Goal: Task Accomplishment & Management: Use online tool/utility

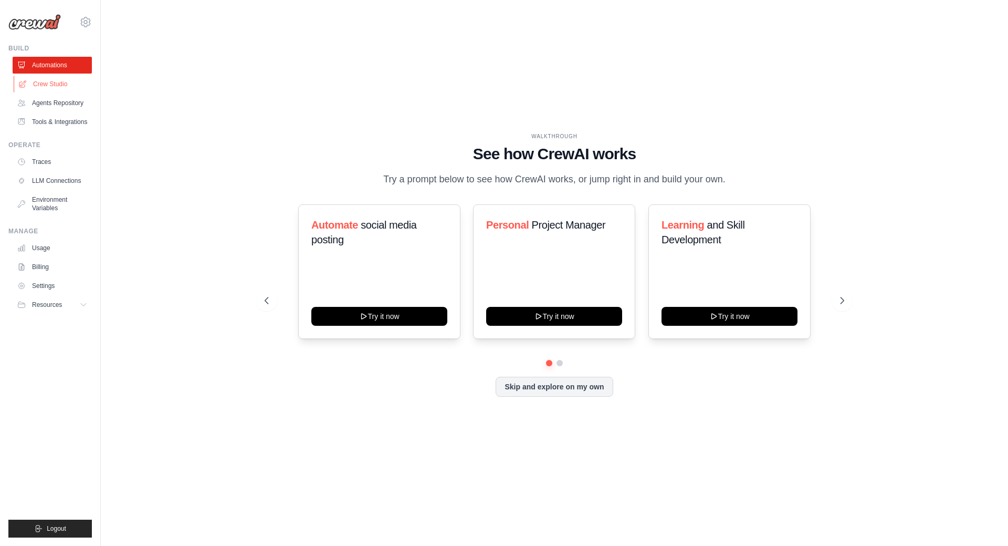
click at [49, 82] on link "Crew Studio" at bounding box center [53, 84] width 79 height 17
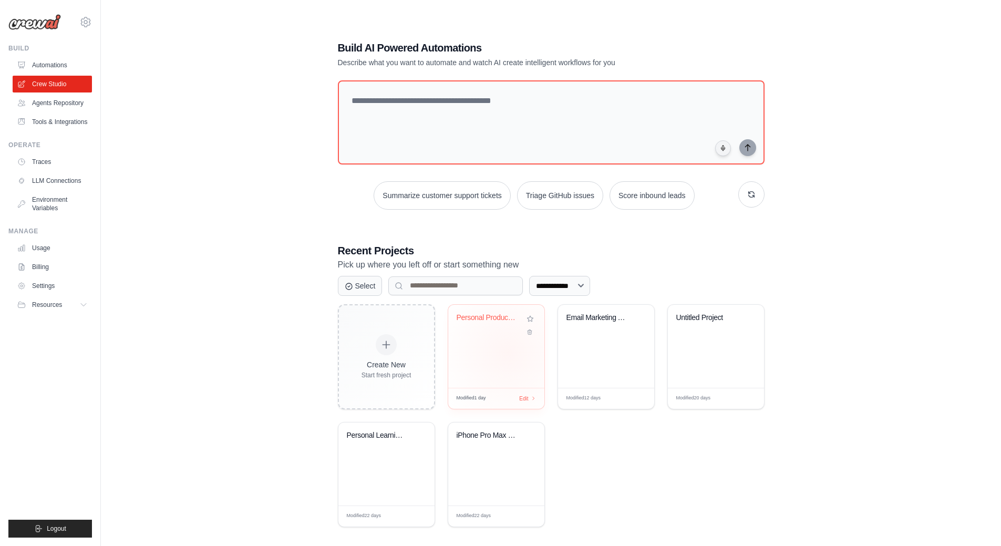
click at [507, 352] on div "Personal Productivity Manager" at bounding box center [496, 346] width 96 height 83
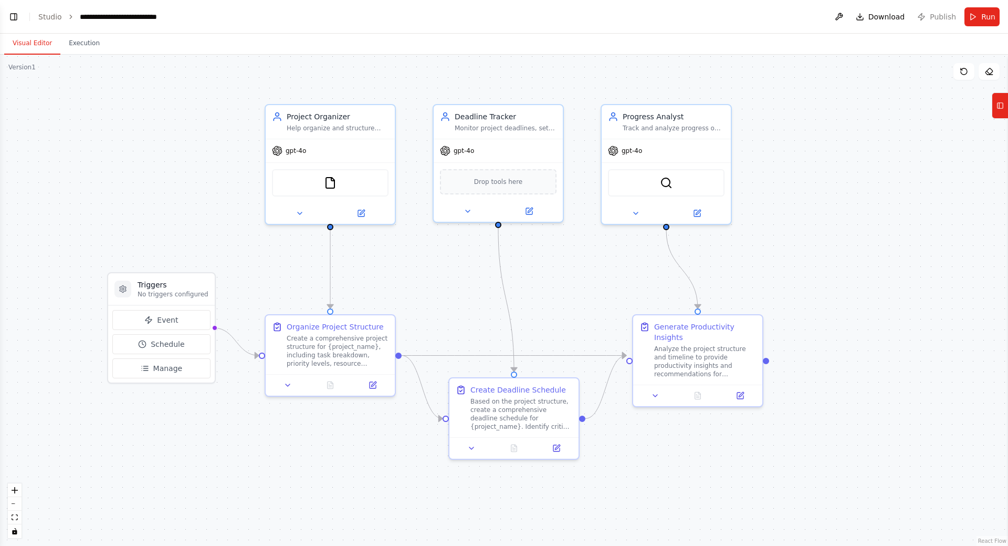
drag, startPoint x: 375, startPoint y: 275, endPoint x: 431, endPoint y: 272, distance: 55.8
click at [431, 272] on div ".deletable-edge-delete-btn { width: 20px; height: 20px; border: 0px solid #ffff…" at bounding box center [504, 300] width 1008 height 491
click at [47, 19] on link "Studio" at bounding box center [50, 17] width 24 height 8
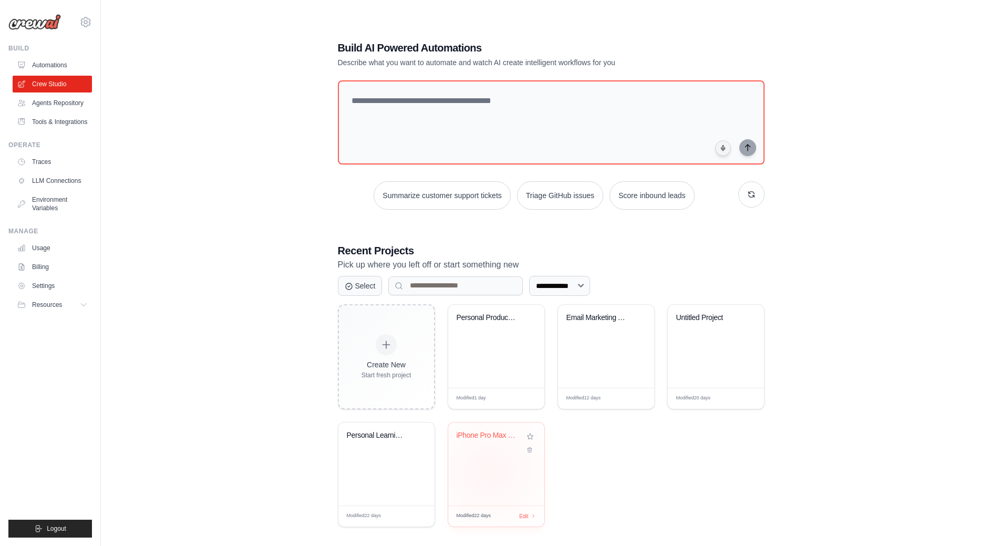
click at [490, 471] on div "iPhone Pro Max Price Research - Pol..." at bounding box center [496, 463] width 96 height 83
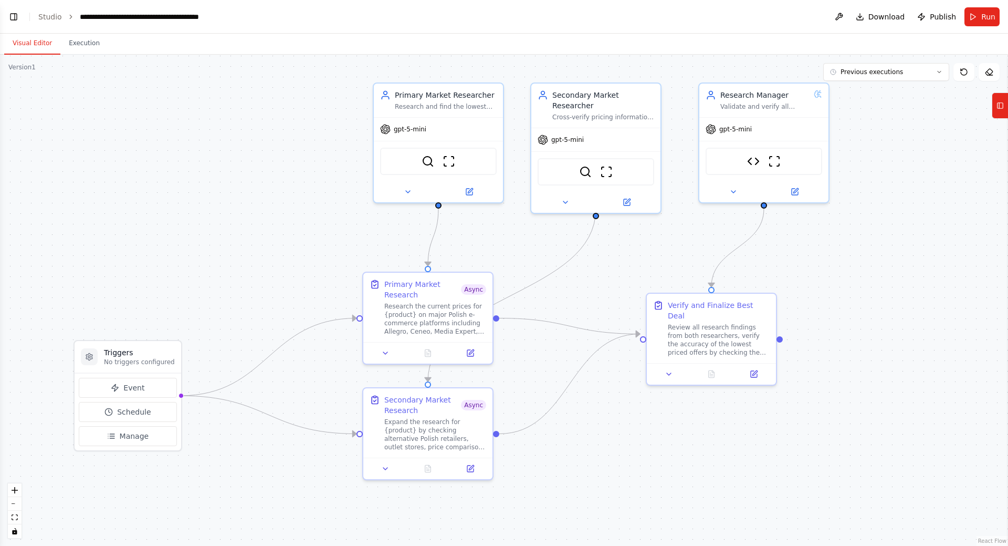
drag, startPoint x: 306, startPoint y: 299, endPoint x: 606, endPoint y: 274, distance: 300.4
click at [606, 274] on div ".deletable-edge-delete-btn { width: 20px; height: 20px; border: 0px solid #ffff…" at bounding box center [504, 300] width 1008 height 491
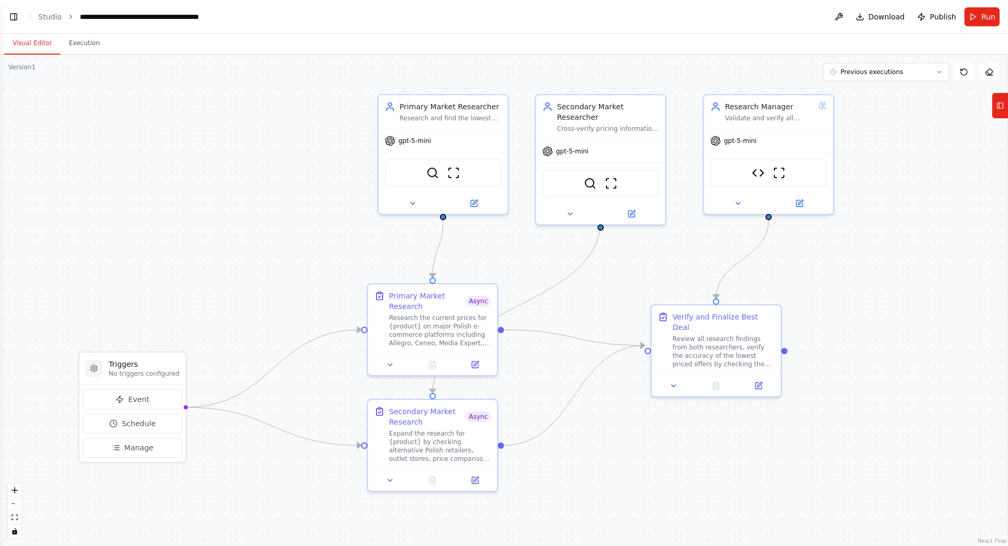
scroll to position [2278, 0]
drag, startPoint x: 278, startPoint y: 261, endPoint x: 267, endPoint y: 275, distance: 18.3
click at [282, 267] on div ".deletable-edge-delete-btn { width: 20px; height: 20px; border: 0px solid #ffff…" at bounding box center [504, 300] width 1008 height 491
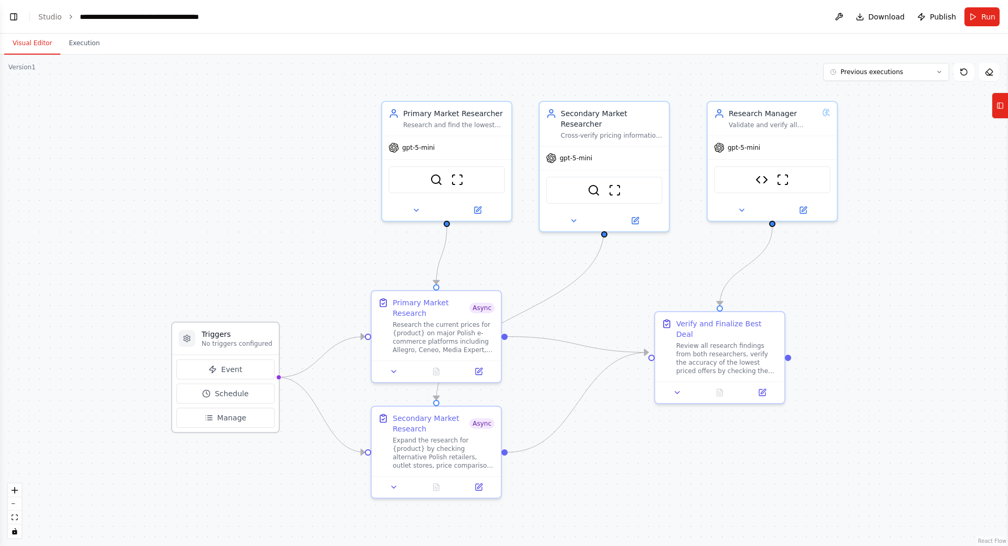
drag, startPoint x: 139, startPoint y: 371, endPoint x: 229, endPoint y: 333, distance: 98.1
click at [229, 333] on h3 "Triggers" at bounding box center [237, 334] width 71 height 11
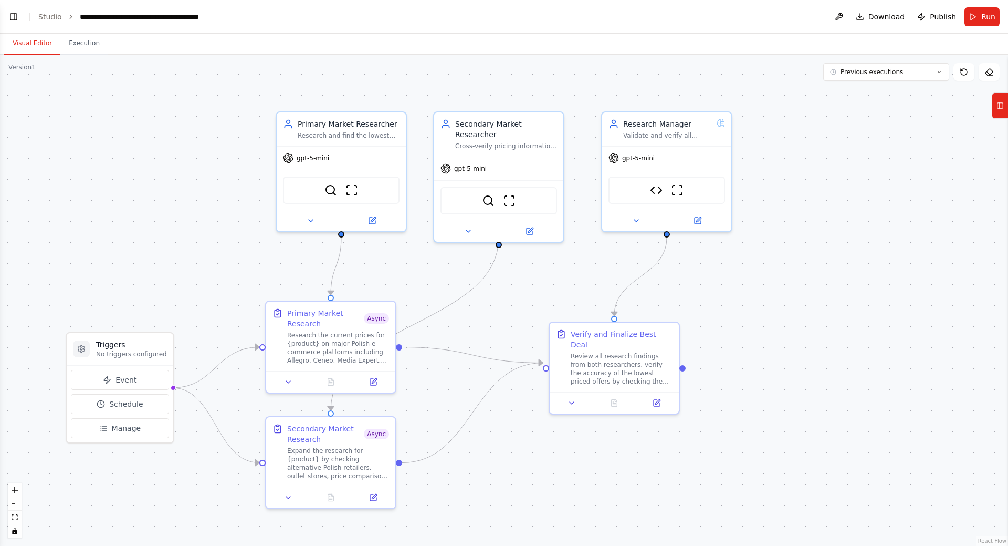
drag, startPoint x: 535, startPoint y: 252, endPoint x: 433, endPoint y: 261, distance: 102.3
click at [433, 261] on div ".deletable-edge-delete-btn { width: 20px; height: 20px; border: 0px solid #ffff…" at bounding box center [504, 300] width 1008 height 491
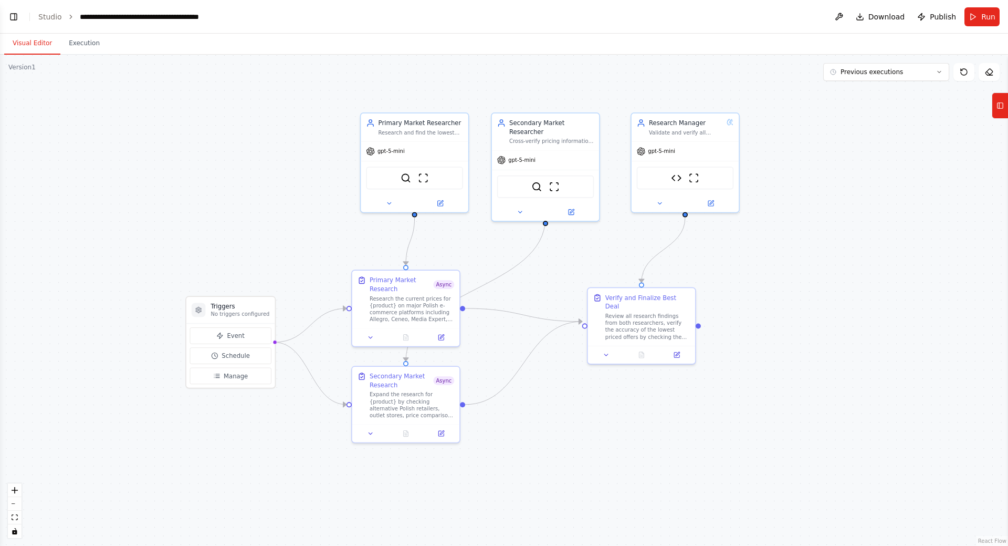
drag, startPoint x: 429, startPoint y: 263, endPoint x: 484, endPoint y: 236, distance: 61.1
click at [484, 236] on div ".deletable-edge-delete-btn { width: 20px; height: 20px; border: 0px solid #ffff…" at bounding box center [504, 300] width 1008 height 491
drag, startPoint x: 642, startPoint y: 313, endPoint x: 689, endPoint y: 297, distance: 49.2
click at [689, 297] on div "Review all research findings from both researchers, verify the accuracy of the …" at bounding box center [689, 306] width 85 height 28
click at [591, 251] on div ".deletable-edge-delete-btn { width: 20px; height: 20px; border: 0px solid #ffff…" at bounding box center [504, 300] width 1008 height 491
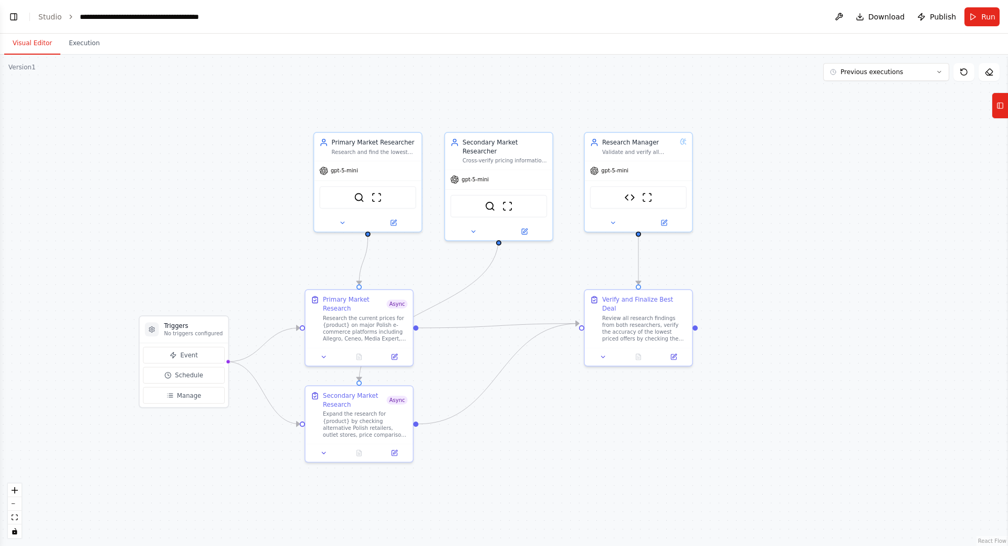
drag, startPoint x: 569, startPoint y: 262, endPoint x: 531, endPoint y: 278, distance: 41.2
click at [531, 278] on div ".deletable-edge-delete-btn { width: 20px; height: 20px; border: 0px solid #ffff…" at bounding box center [504, 300] width 1008 height 491
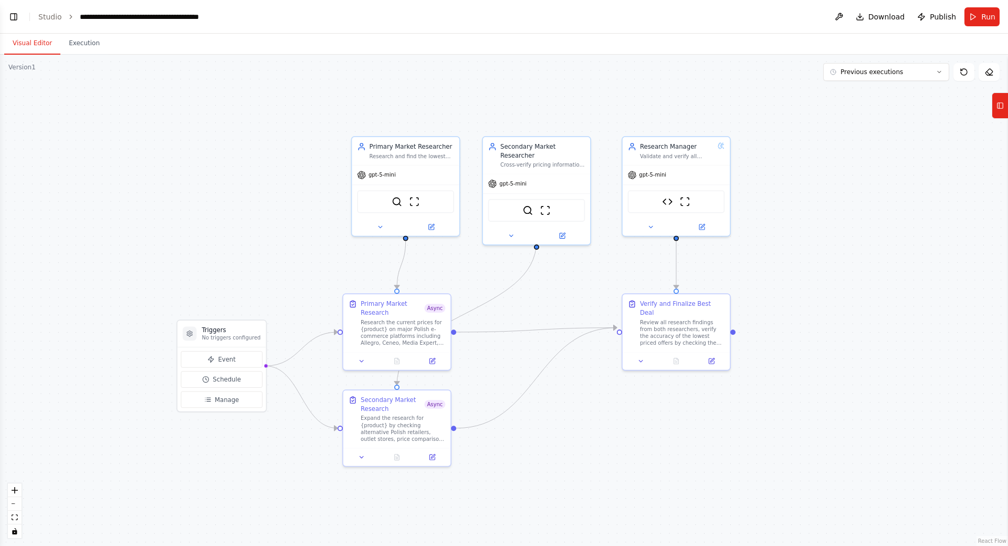
drag, startPoint x: 512, startPoint y: 296, endPoint x: 545, endPoint y: 300, distance: 32.8
click at [545, 300] on div ".deletable-edge-delete-btn { width: 20px; height: 20px; border: 0px solid #ffff…" at bounding box center [504, 300] width 1008 height 491
click at [511, 289] on icon "Edge from 3d0456f0-97bb-45fb-8a9c-6064eafa9936 to e5a90c64-9d77-4110-9333-7c27a…" at bounding box center [467, 312] width 140 height 143
click at [539, 299] on div ".deletable-edge-delete-btn { width: 20px; height: 20px; border: 0px solid #ffff…" at bounding box center [504, 300] width 1008 height 491
click at [240, 402] on button "Manage" at bounding box center [221, 399] width 81 height 17
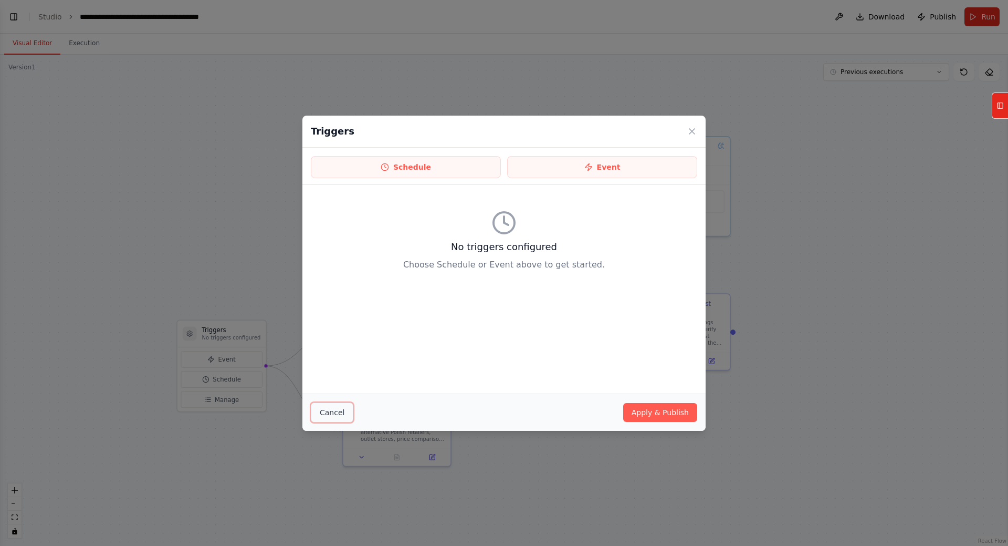
click at [331, 414] on button "Cancel" at bounding box center [332, 412] width 43 height 20
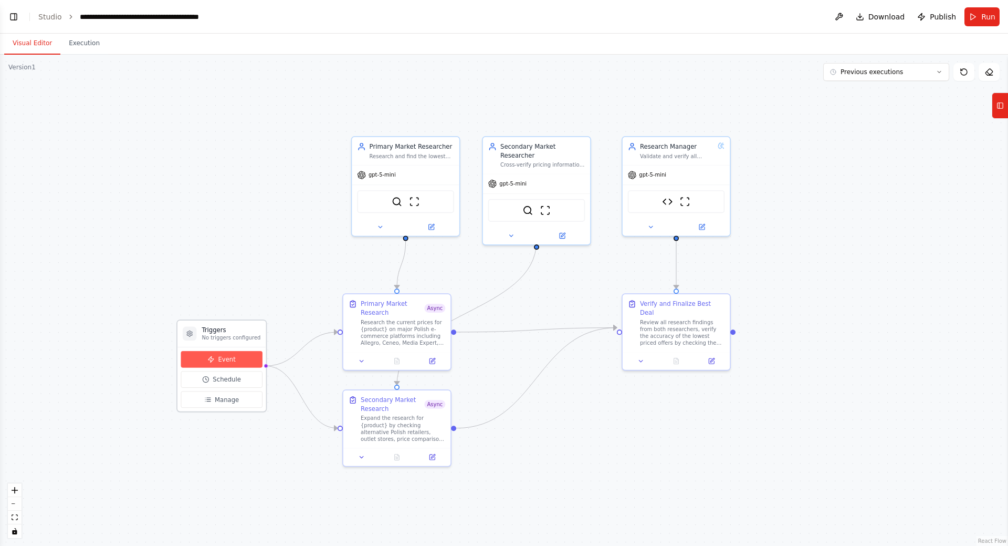
click at [207, 362] on icon at bounding box center [210, 359] width 7 height 7
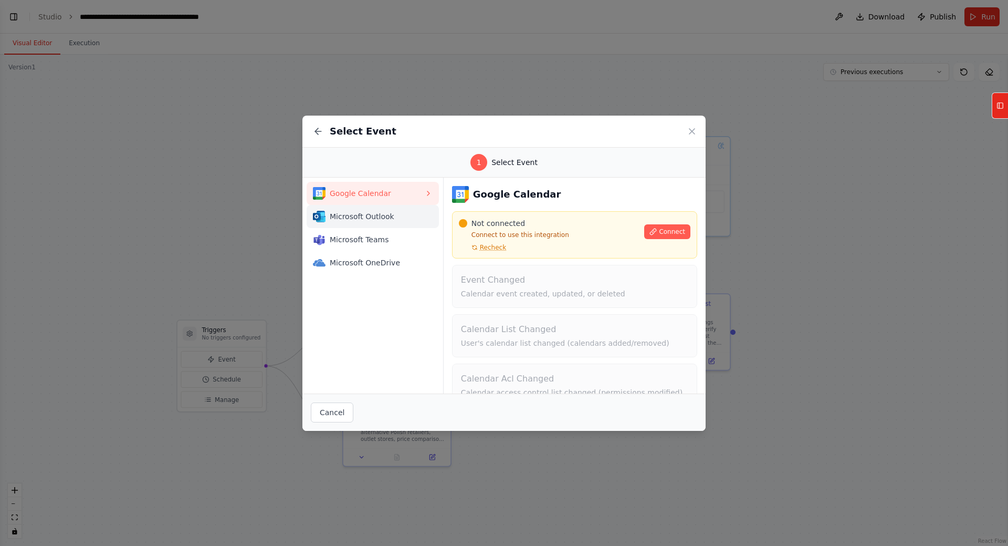
click at [382, 211] on span "Microsoft Outlook" at bounding box center [377, 216] width 95 height 11
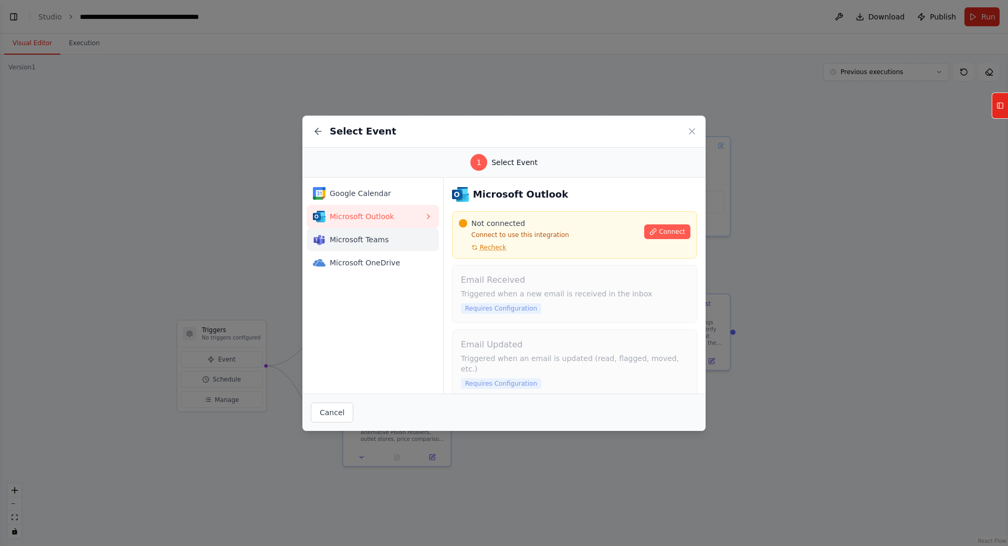
click at [384, 240] on span "Microsoft Teams" at bounding box center [377, 239] width 95 height 11
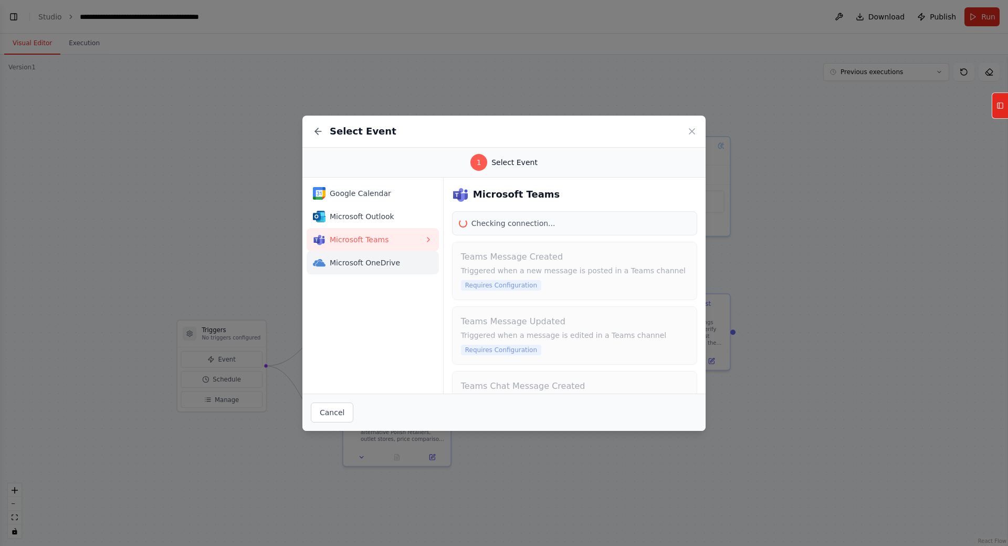
click at [388, 261] on span "Microsoft OneDrive" at bounding box center [377, 262] width 95 height 11
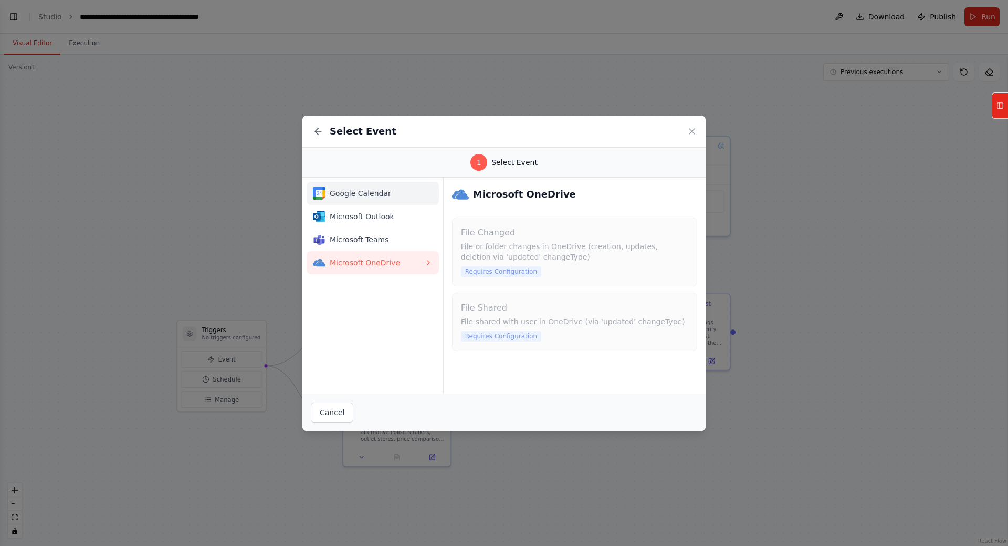
click at [385, 196] on span "Google Calendar" at bounding box center [377, 193] width 95 height 11
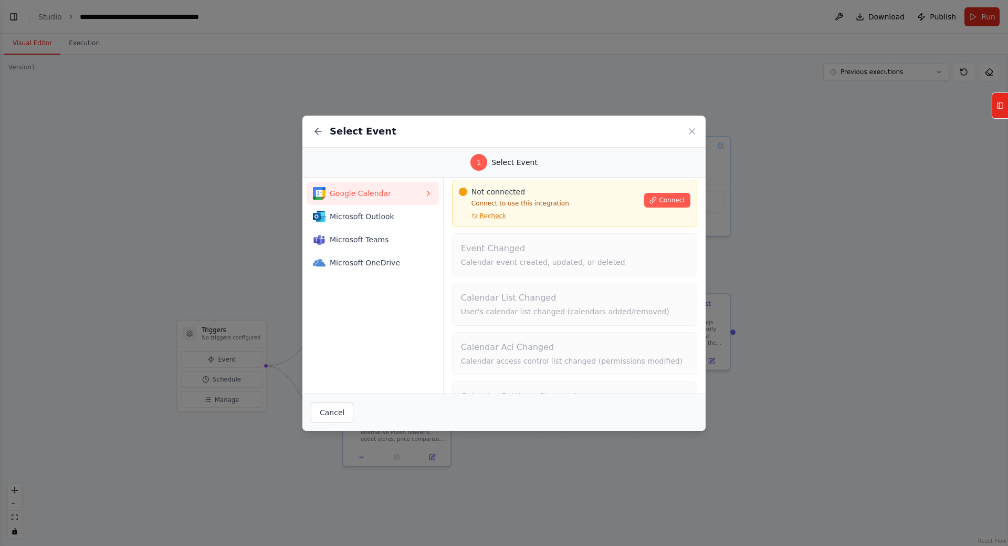
scroll to position [0, 0]
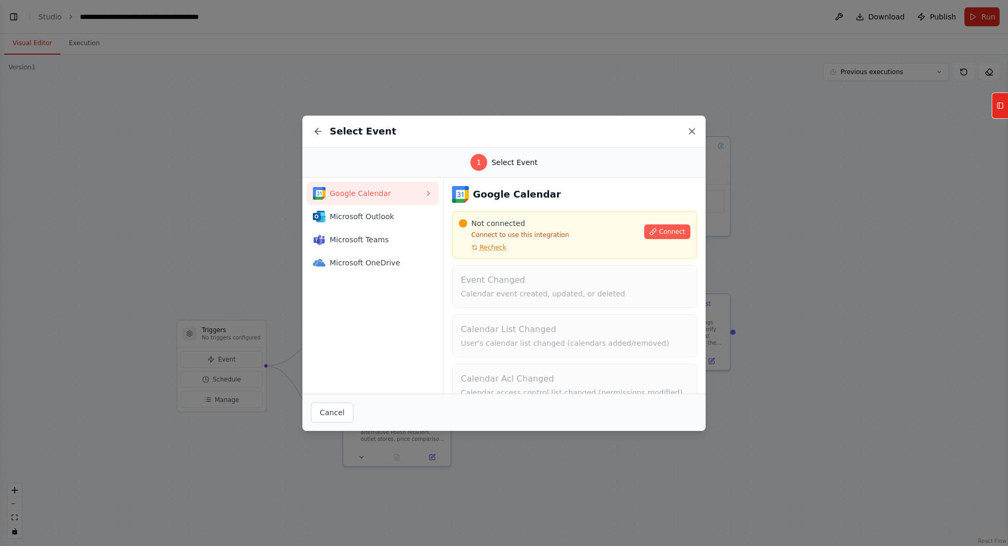
click at [695, 133] on icon at bounding box center [692, 131] width 5 height 5
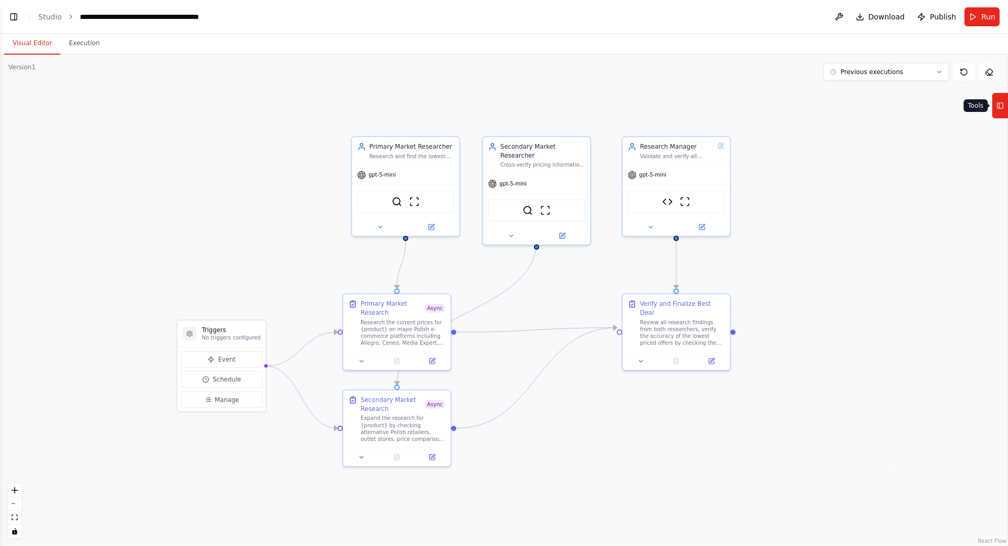
click at [1004, 108] on icon at bounding box center [1000, 105] width 7 height 17
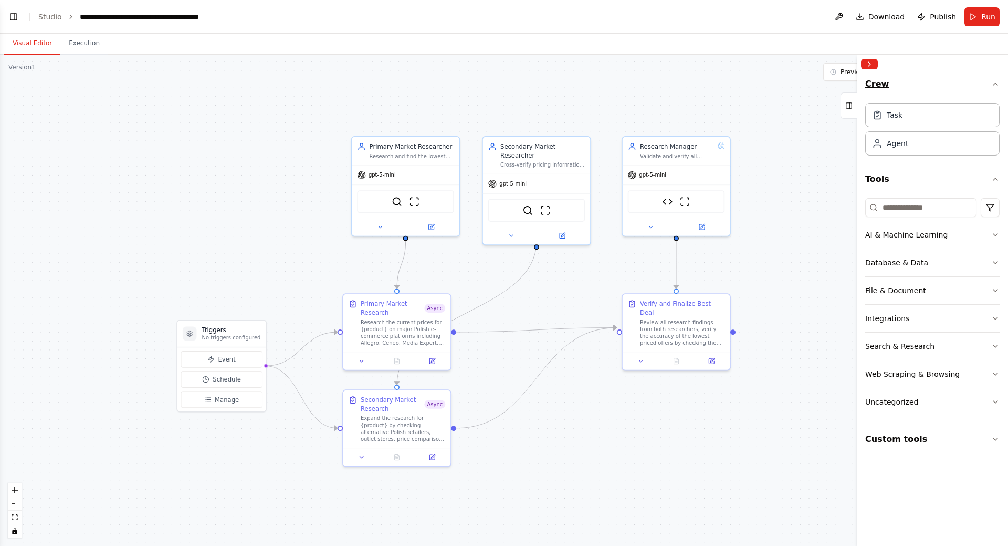
click at [999, 81] on icon "button" at bounding box center [996, 84] width 8 height 8
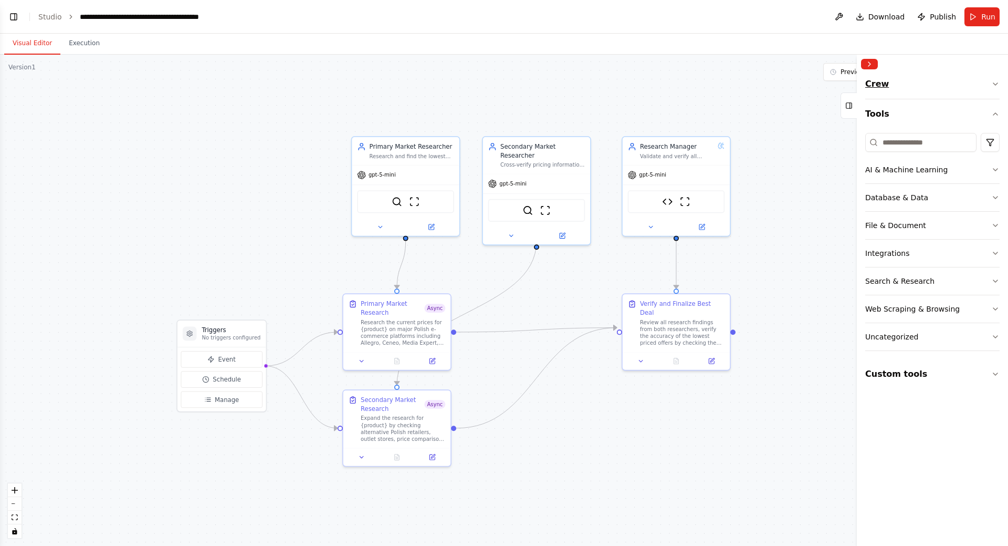
click at [999, 81] on icon "button" at bounding box center [996, 84] width 8 height 8
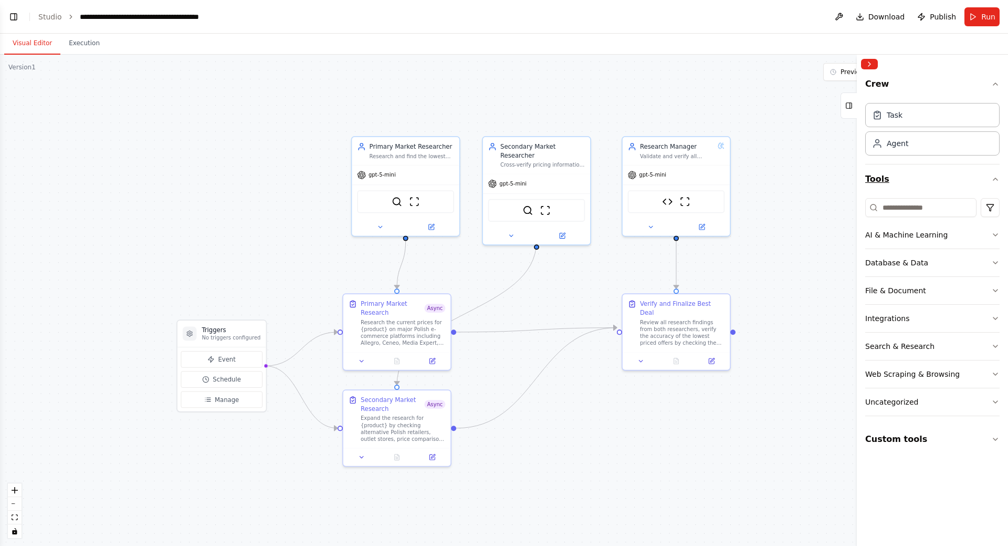
click at [997, 179] on icon "button" at bounding box center [996, 179] width 8 height 8
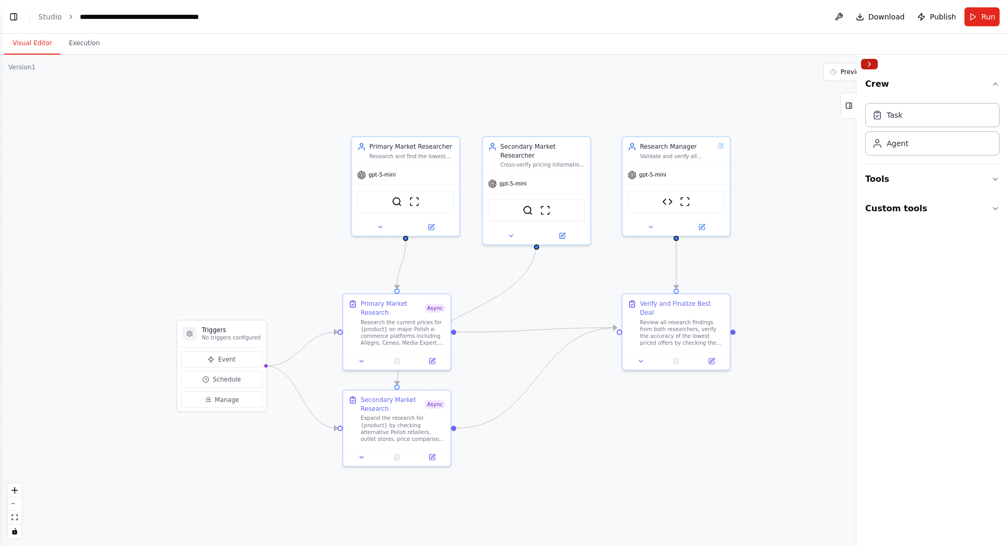
click at [875, 60] on button "Collapse right sidebar" at bounding box center [869, 64] width 17 height 11
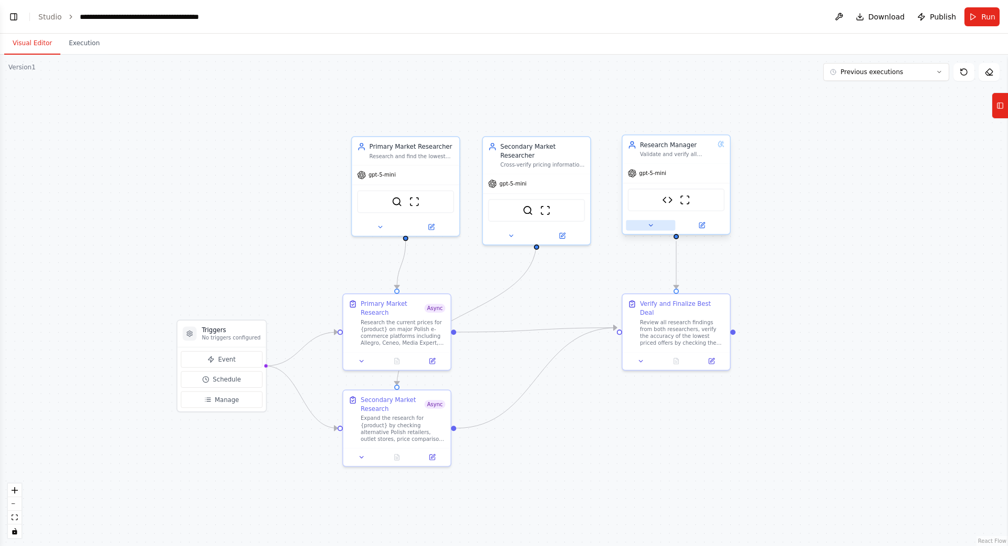
click at [651, 226] on icon at bounding box center [651, 225] width 7 height 7
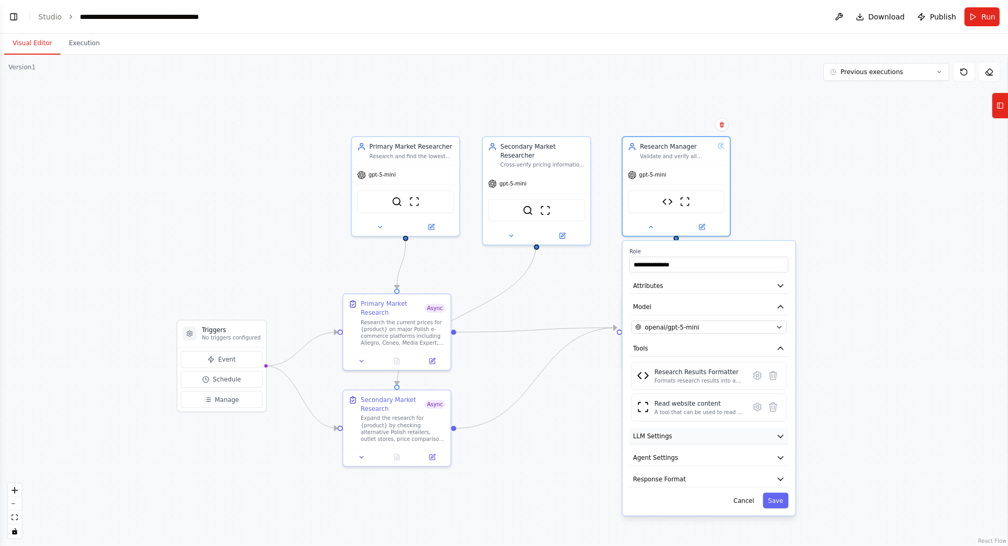
click at [703, 436] on button "LLM Settings" at bounding box center [709, 436] width 159 height 16
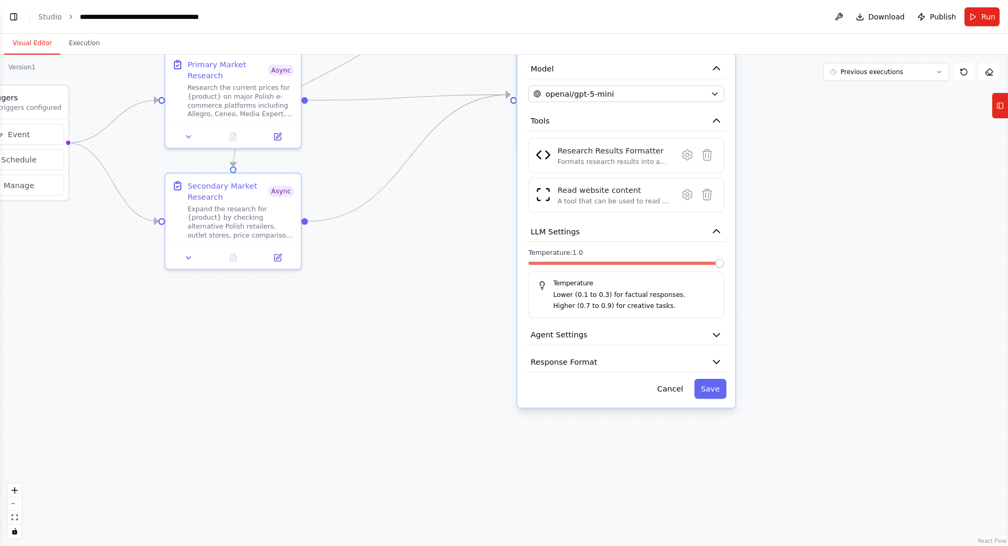
drag, startPoint x: 870, startPoint y: 462, endPoint x: 796, endPoint y: 263, distance: 212.6
click at [796, 263] on div ".deletable-edge-delete-btn { width: 20px; height: 20px; border: 0px solid #ffff…" at bounding box center [504, 300] width 1008 height 491
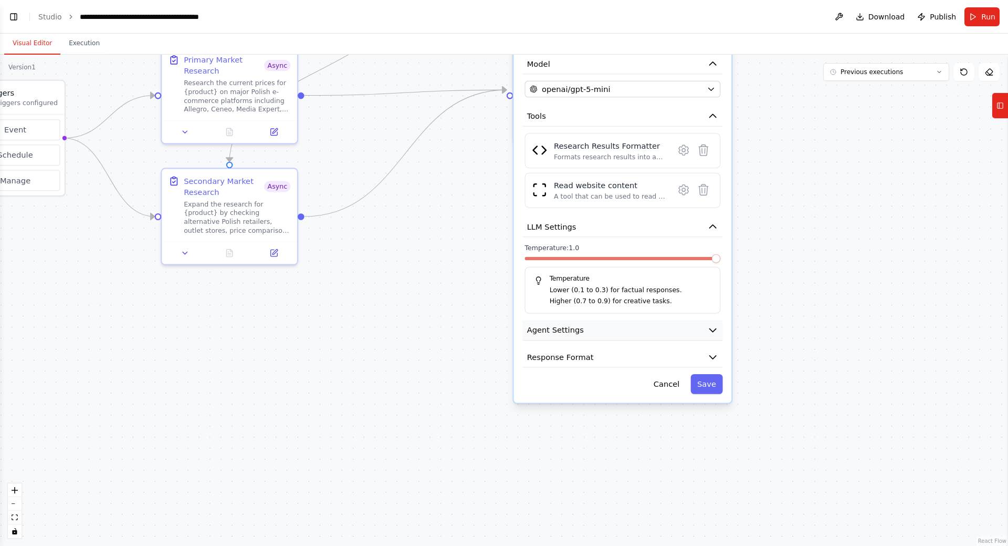
click at [620, 331] on button "Agent Settings" at bounding box center [623, 330] width 200 height 20
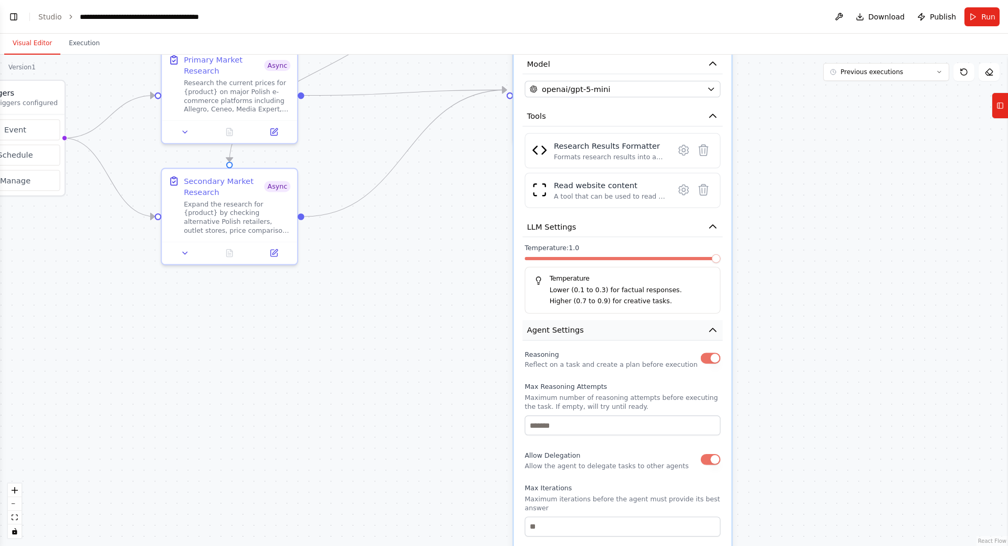
click at [636, 332] on button "Agent Settings" at bounding box center [623, 330] width 200 height 20
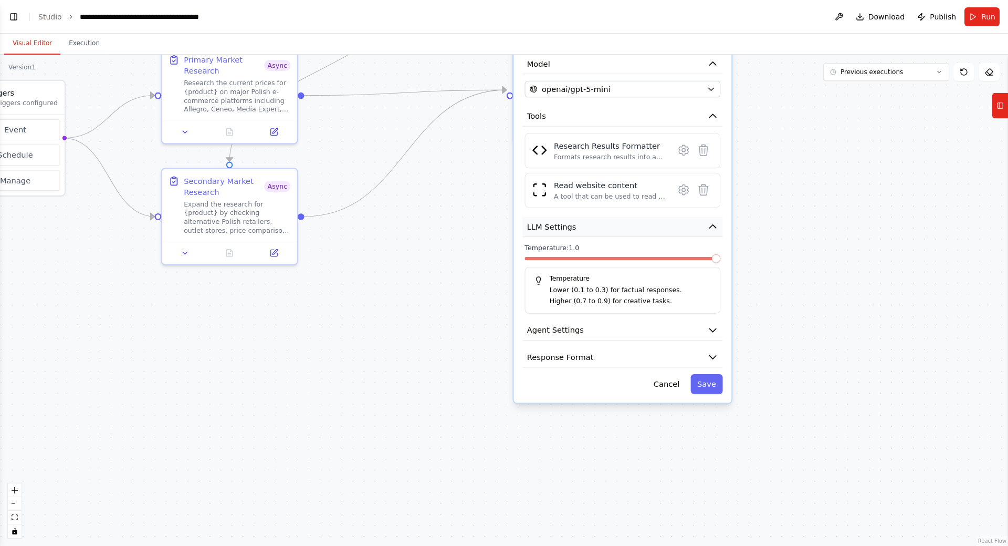
click at [656, 221] on button "LLM Settings" at bounding box center [623, 227] width 200 height 20
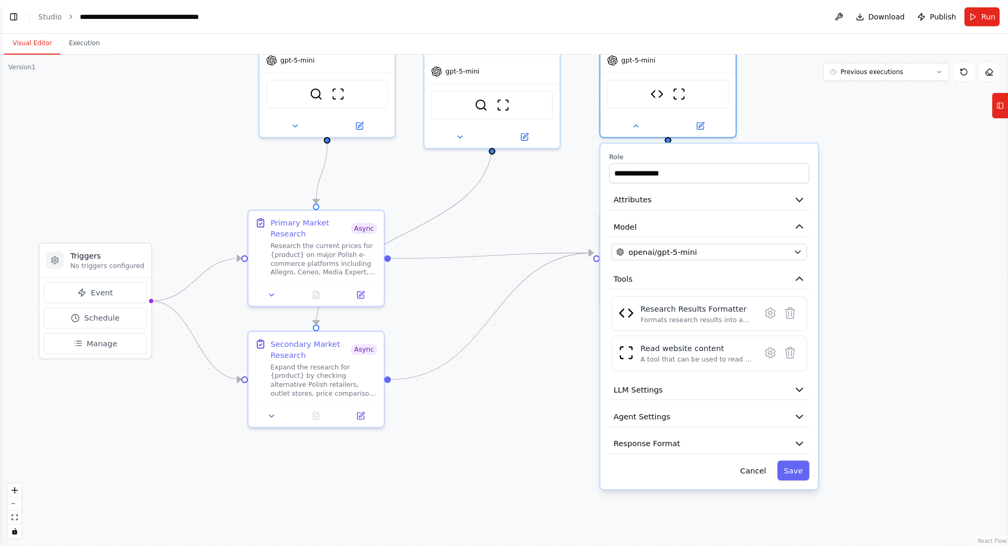
drag, startPoint x: 400, startPoint y: 223, endPoint x: 487, endPoint y: 388, distance: 186.6
click at [490, 389] on div ".deletable-edge-delete-btn { width: 20px; height: 20px; border: 0px solid #ffff…" at bounding box center [504, 300] width 1008 height 491
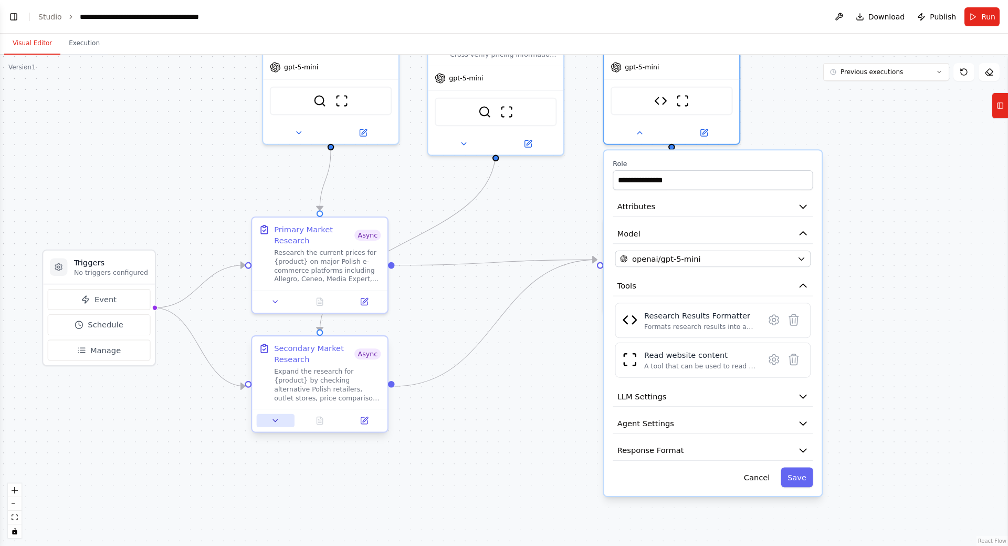
click at [284, 423] on button at bounding box center [276, 420] width 38 height 13
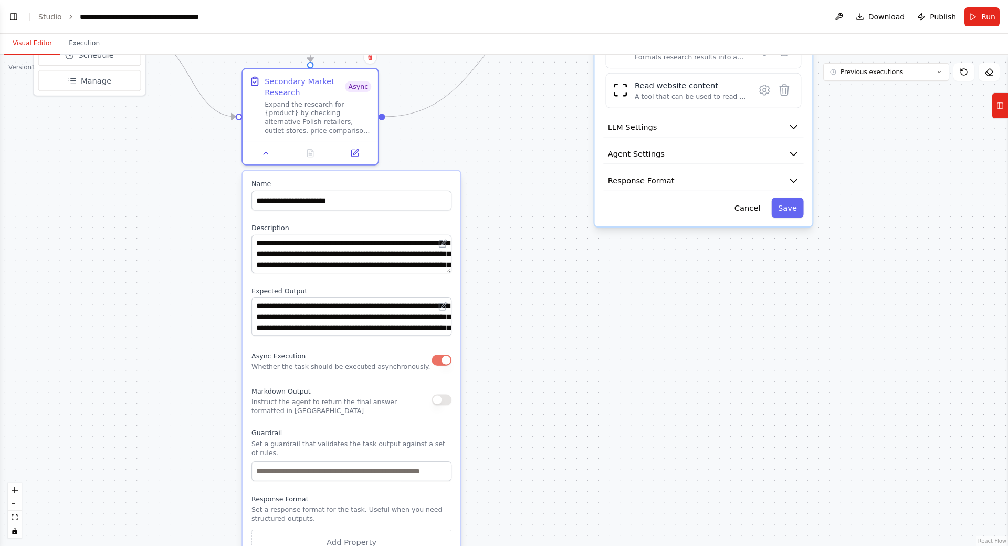
drag, startPoint x: 504, startPoint y: 472, endPoint x: 494, endPoint y: 200, distance: 272.8
click at [494, 200] on div ".deletable-edge-delete-btn { width: 20px; height: 20px; border: 0px solid #ffff…" at bounding box center [504, 300] width 1008 height 491
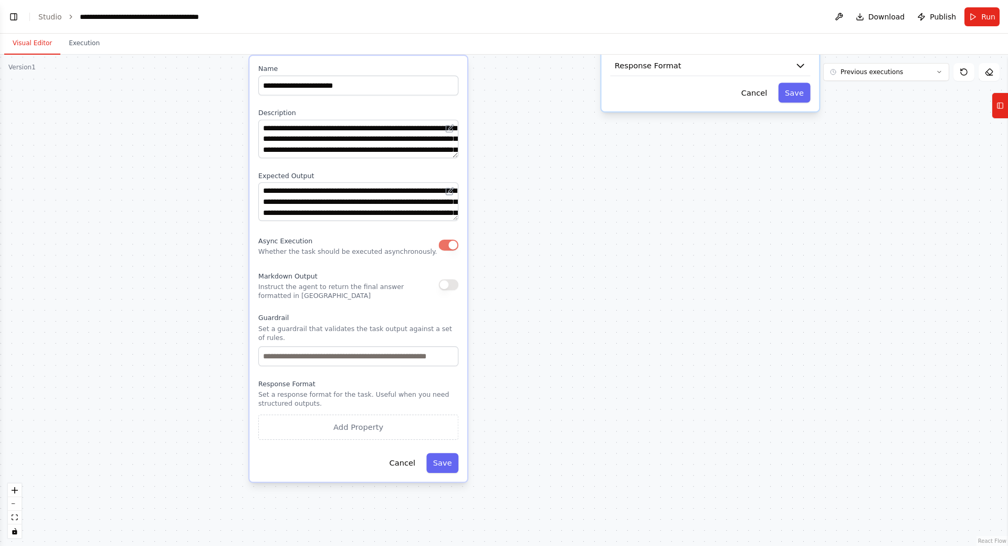
drag, startPoint x: 504, startPoint y: 412, endPoint x: 511, endPoint y: 300, distance: 112.1
click at [511, 300] on div ".deletable-edge-delete-btn { width: 20px; height: 20px; border: 0px solid #ffff…" at bounding box center [504, 300] width 1008 height 491
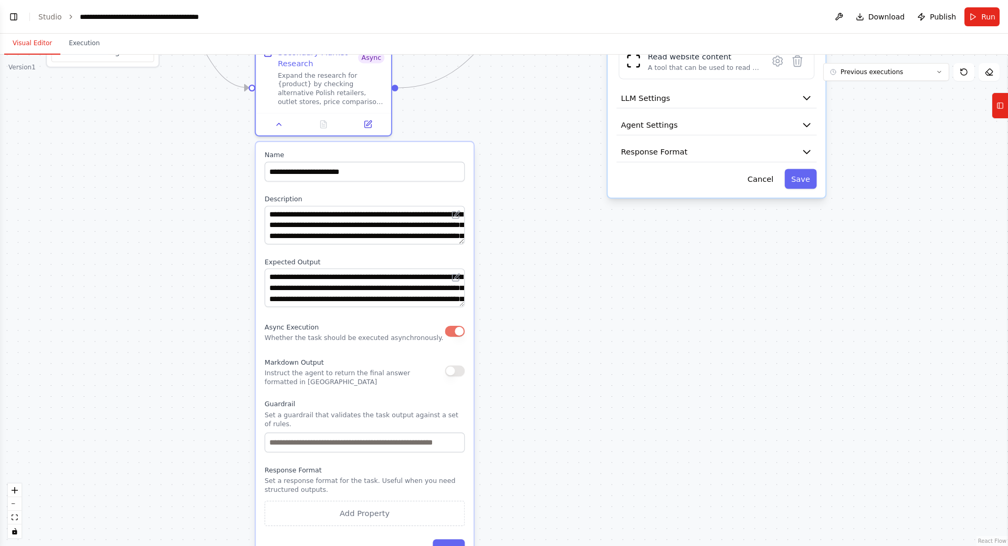
drag, startPoint x: 561, startPoint y: 267, endPoint x: 567, endPoint y: 336, distance: 69.1
click at [567, 336] on div ".deletable-edge-delete-btn { width: 20px; height: 20px; border: 0px solid #ffff…" at bounding box center [504, 300] width 1008 height 491
drag, startPoint x: 544, startPoint y: 480, endPoint x: 535, endPoint y: 430, distance: 50.6
click at [541, 430] on div ".deletable-edge-delete-btn { width: 20px; height: 20px; border: 0px solid #ffff…" at bounding box center [504, 300] width 1008 height 491
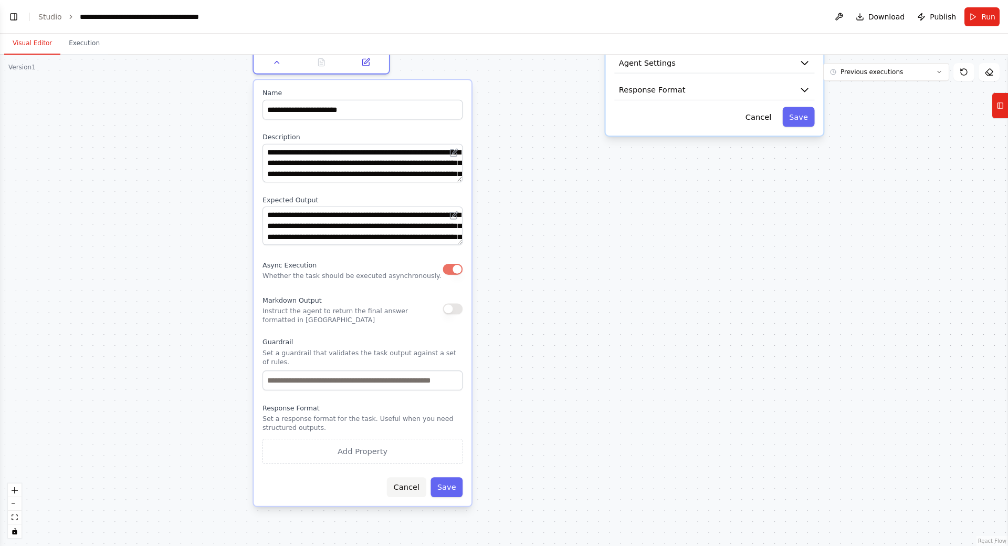
click at [408, 480] on button "Cancel" at bounding box center [406, 487] width 39 height 20
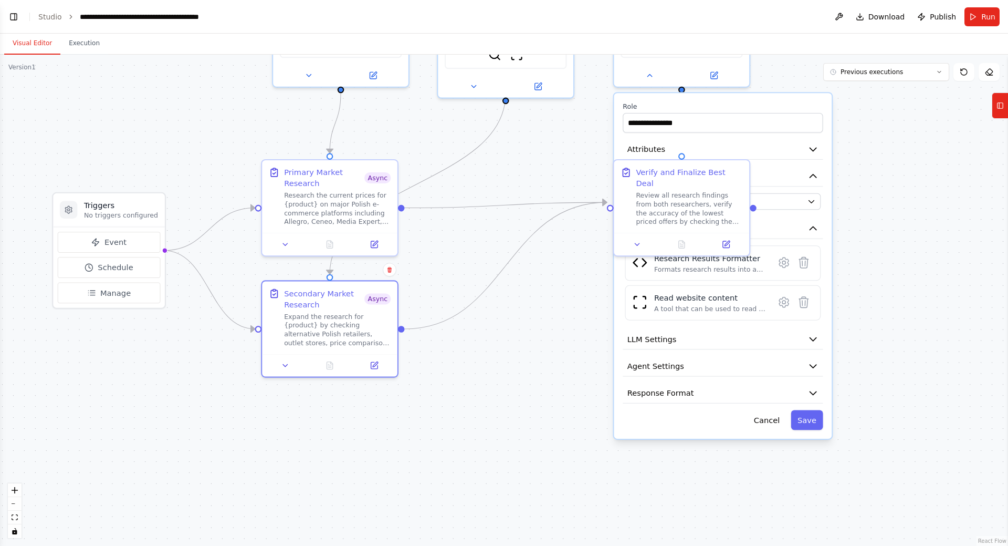
drag, startPoint x: 539, startPoint y: 216, endPoint x: 550, endPoint y: 436, distance: 220.3
click at [548, 516] on div ".deletable-edge-delete-btn { width: 20px; height: 20px; border: 0px solid #ffff…" at bounding box center [504, 300] width 1008 height 491
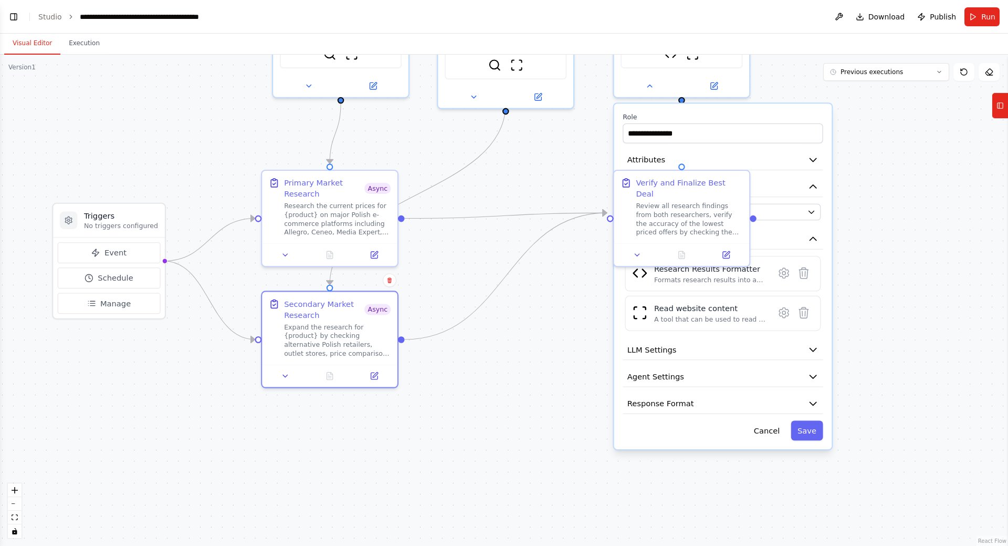
drag, startPoint x: 545, startPoint y: 369, endPoint x: 557, endPoint y: 456, distance: 88.6
click at [544, 464] on div ".deletable-edge-delete-btn { width: 20px; height: 20px; border: 0px solid #ffff…" at bounding box center [504, 300] width 1008 height 491
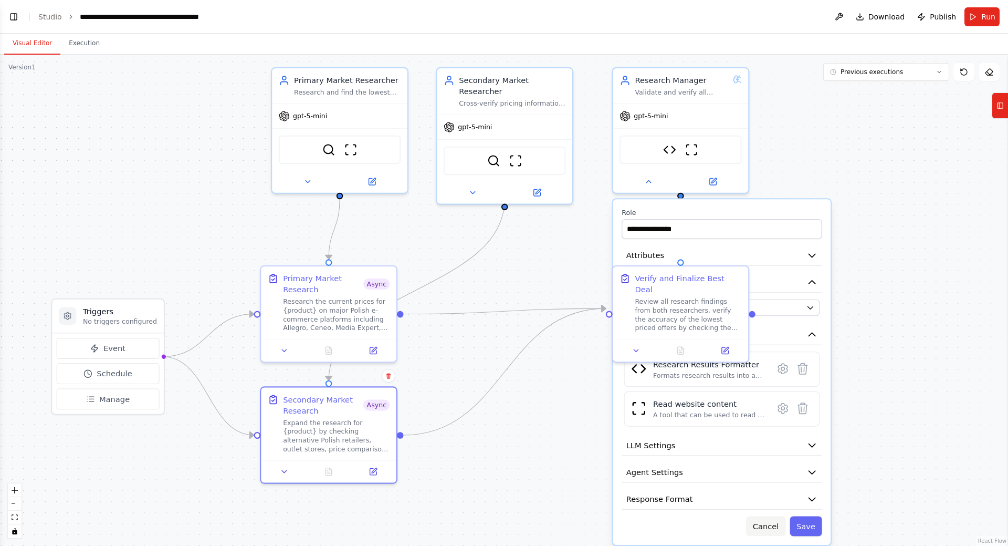
click at [768, 520] on button "Cancel" at bounding box center [765, 526] width 39 height 20
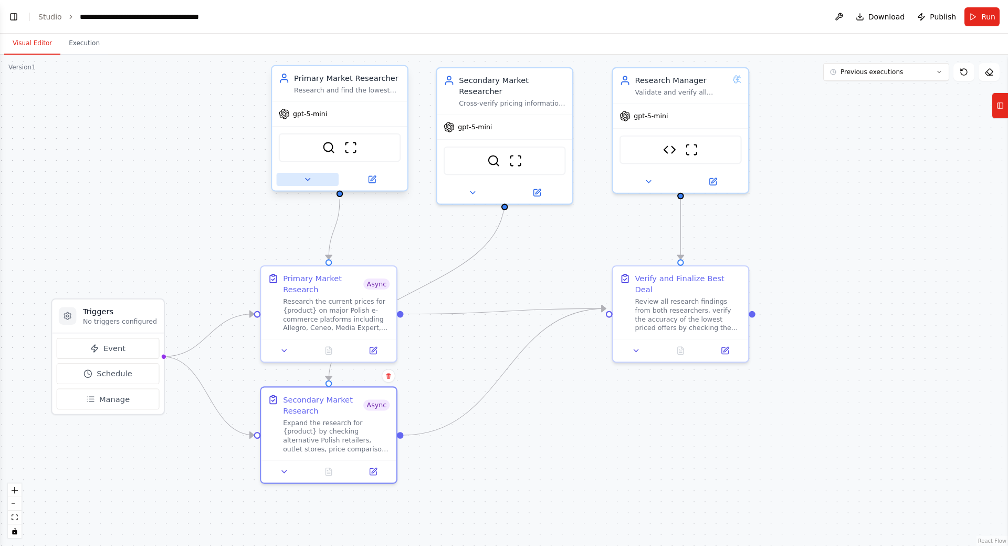
click at [309, 182] on icon at bounding box center [307, 179] width 9 height 9
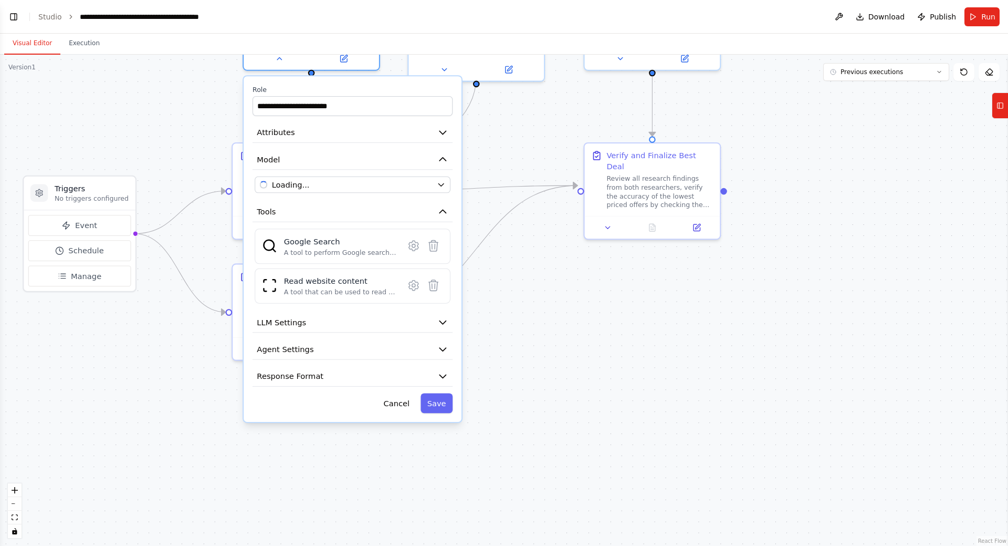
drag, startPoint x: 570, startPoint y: 462, endPoint x: 471, endPoint y: 338, distance: 158.9
click at [542, 340] on div ".deletable-edge-delete-btn { width: 20px; height: 20px; border: 0px solid #ffff…" at bounding box center [504, 300] width 1008 height 491
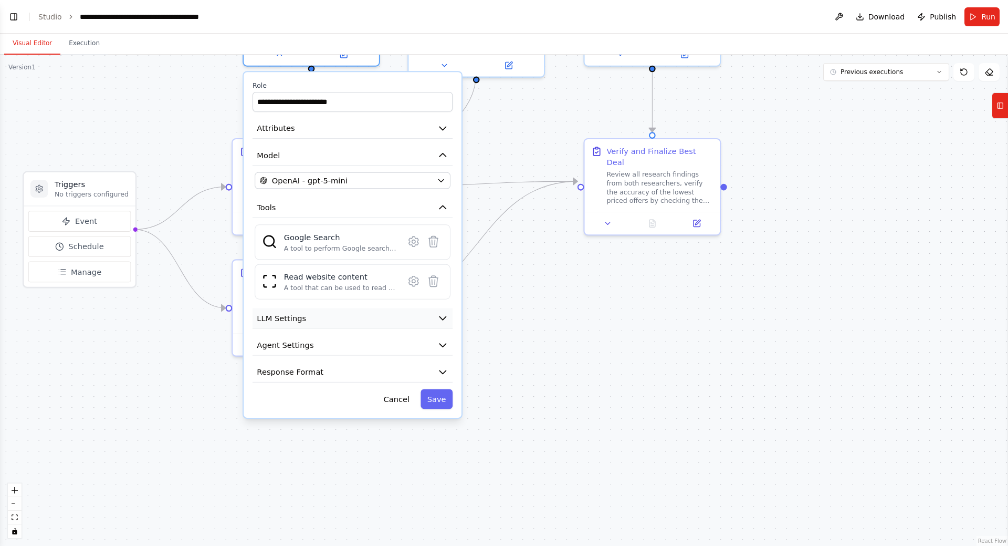
click at [422, 320] on button "LLM Settings" at bounding box center [353, 318] width 200 height 20
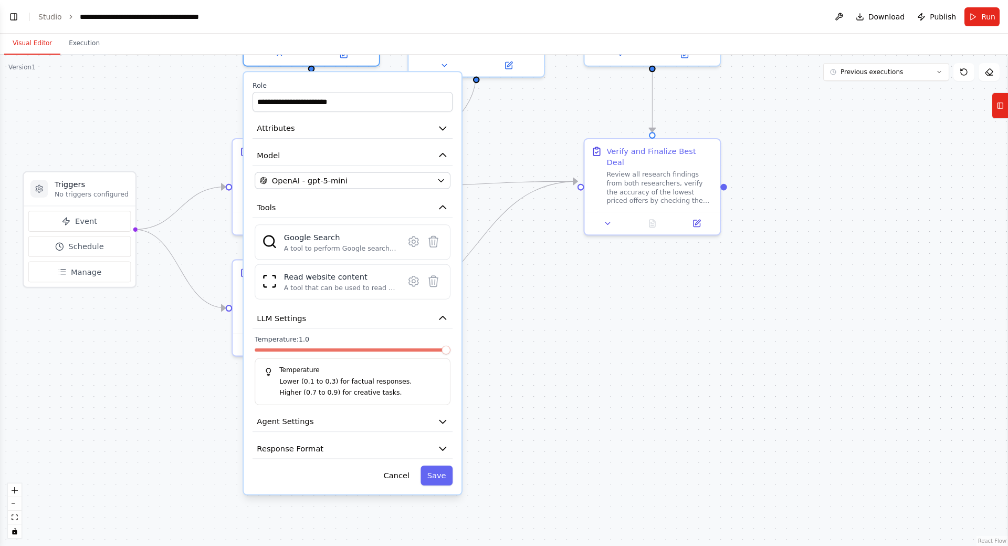
click at [427, 409] on div "**********" at bounding box center [353, 283] width 218 height 422
click at [428, 427] on button "Agent Settings" at bounding box center [353, 421] width 200 height 20
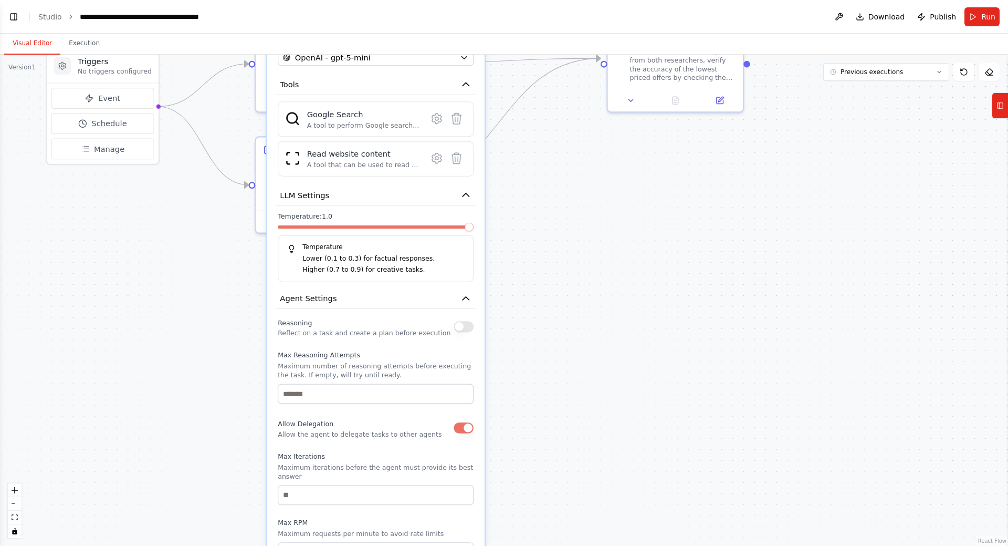
drag, startPoint x: 550, startPoint y: 435, endPoint x: 570, endPoint y: 301, distance: 135.3
click at [570, 301] on div ".deletable-edge-delete-btn { width: 20px; height: 20px; border: 0px solid #ffff…" at bounding box center [504, 300] width 1008 height 491
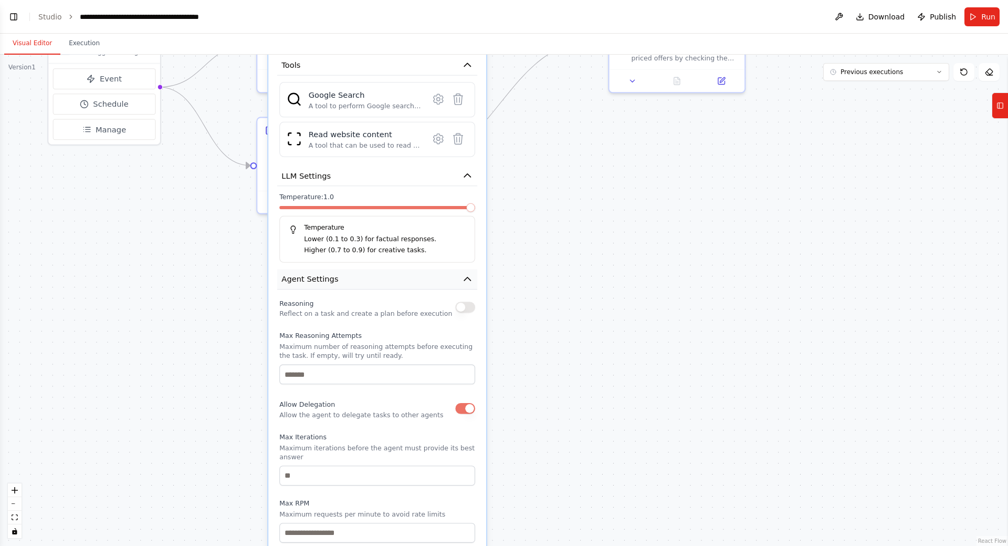
click at [469, 284] on icon "button" at bounding box center [467, 279] width 11 height 11
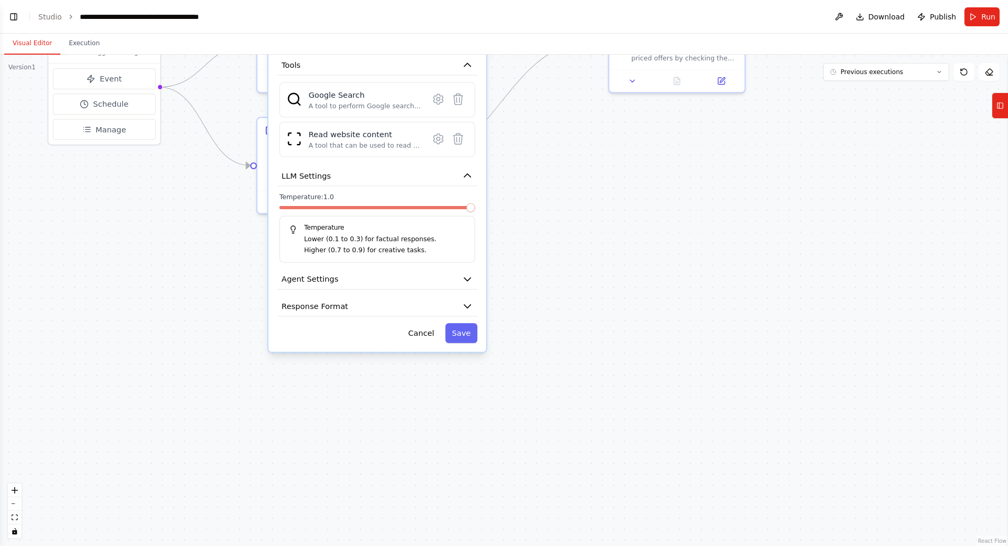
click at [429, 343] on div "**********" at bounding box center [377, 141] width 218 height 422
click at [436, 338] on button "Cancel" at bounding box center [421, 333] width 39 height 20
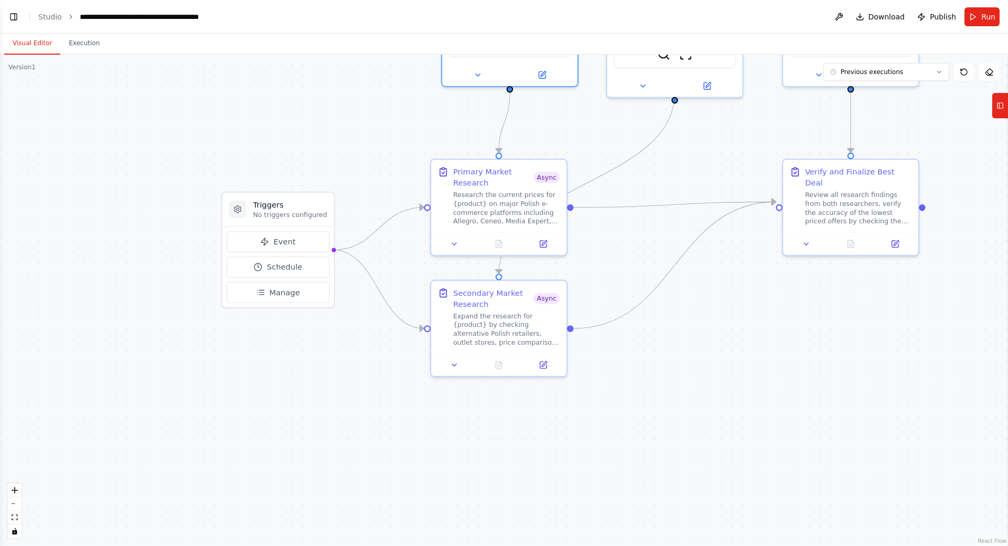
drag, startPoint x: 508, startPoint y: 390, endPoint x: 616, endPoint y: 481, distance: 141.0
click at [616, 481] on div ".deletable-edge-delete-btn { width: 20px; height: 20px; border: 0px solid #ffff…" at bounding box center [504, 300] width 1008 height 491
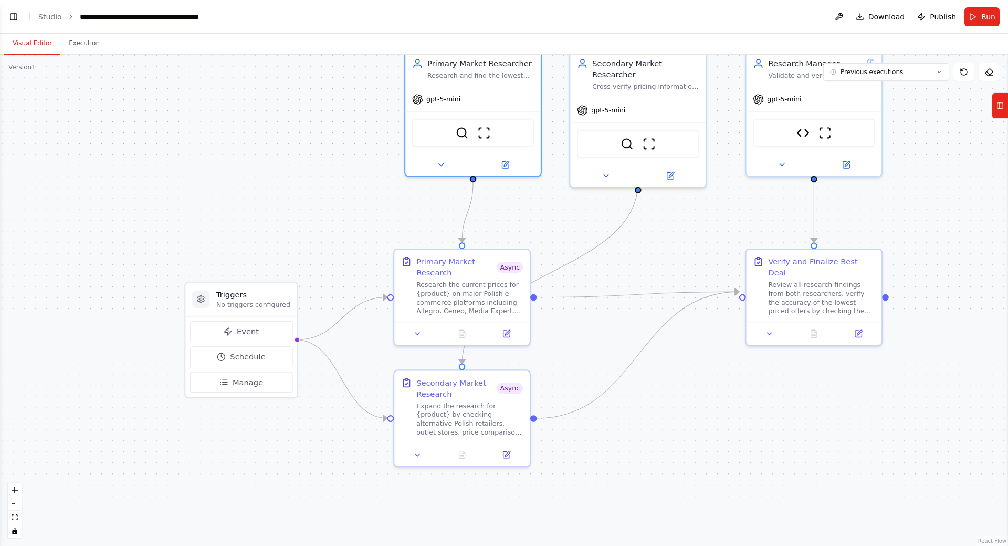
drag, startPoint x: 639, startPoint y: 240, endPoint x: 519, endPoint y: 272, distance: 124.5
click at [522, 273] on div ".deletable-edge-delete-btn { width: 20px; height: 20px; border: 0px solid #ffff…" at bounding box center [504, 300] width 1008 height 491
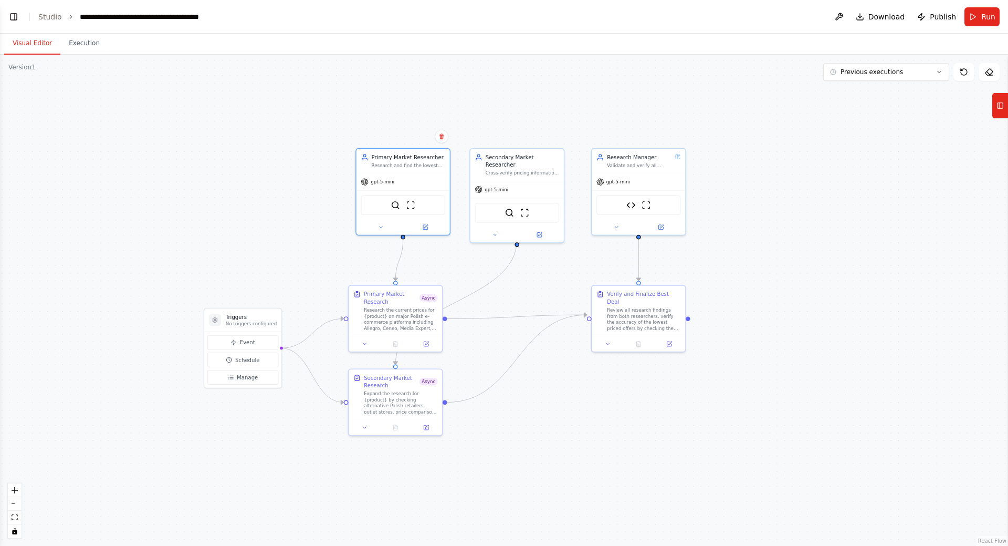
drag, startPoint x: 549, startPoint y: 283, endPoint x: 503, endPoint y: 294, distance: 48.0
click at [503, 294] on div ".deletable-edge-delete-btn { width: 20px; height: 20px; border: 0px solid #ffff…" at bounding box center [504, 300] width 1008 height 491
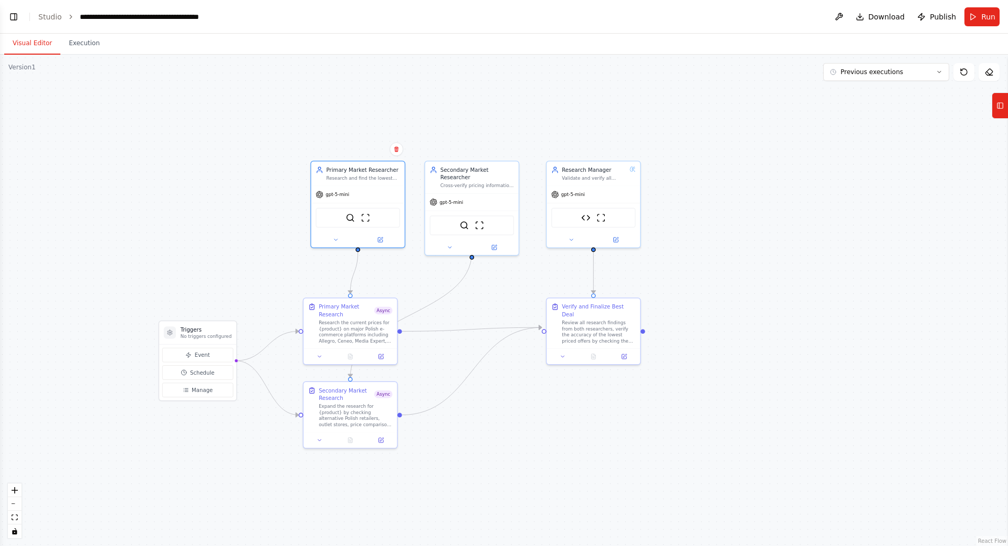
click at [567, 106] on div ".deletable-edge-delete-btn { width: 20px; height: 20px; border: 0px solid #ffff…" at bounding box center [504, 300] width 1008 height 491
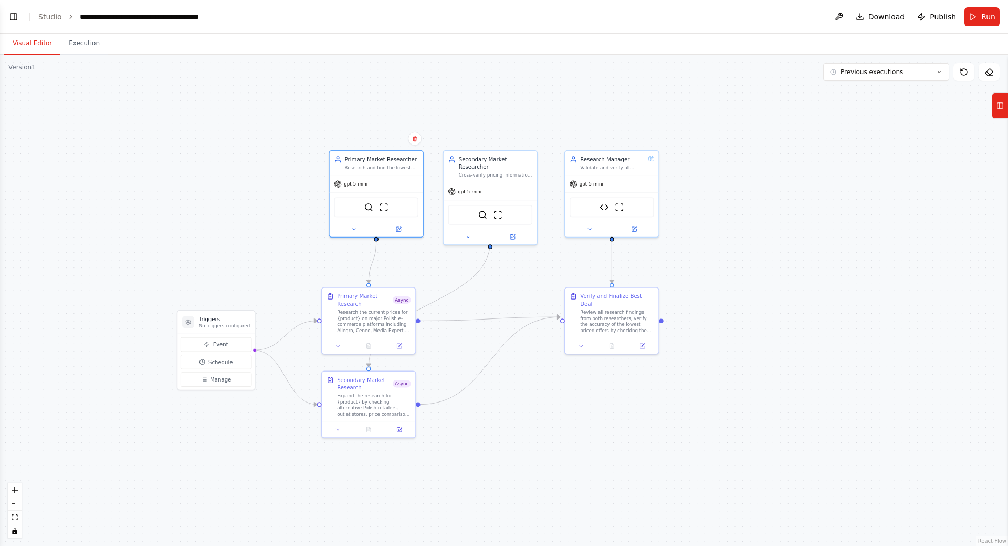
drag, startPoint x: 246, startPoint y: 152, endPoint x: 305, endPoint y: 131, distance: 62.0
click at [278, 125] on div ".deletable-edge-delete-btn { width: 20px; height: 20px; border: 0px solid #ffff…" at bounding box center [504, 300] width 1008 height 491
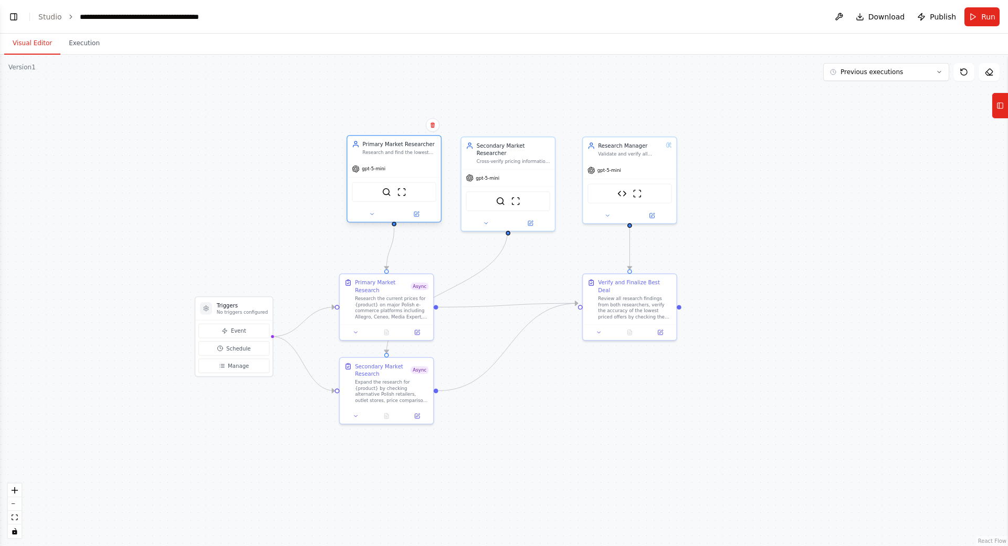
click at [403, 175] on div "gpt-5-mini" at bounding box center [394, 168] width 93 height 17
click at [308, 176] on div ".deletable-edge-delete-btn { width: 20px; height: 20px; border: 0px solid #ffff…" at bounding box center [504, 300] width 1008 height 491
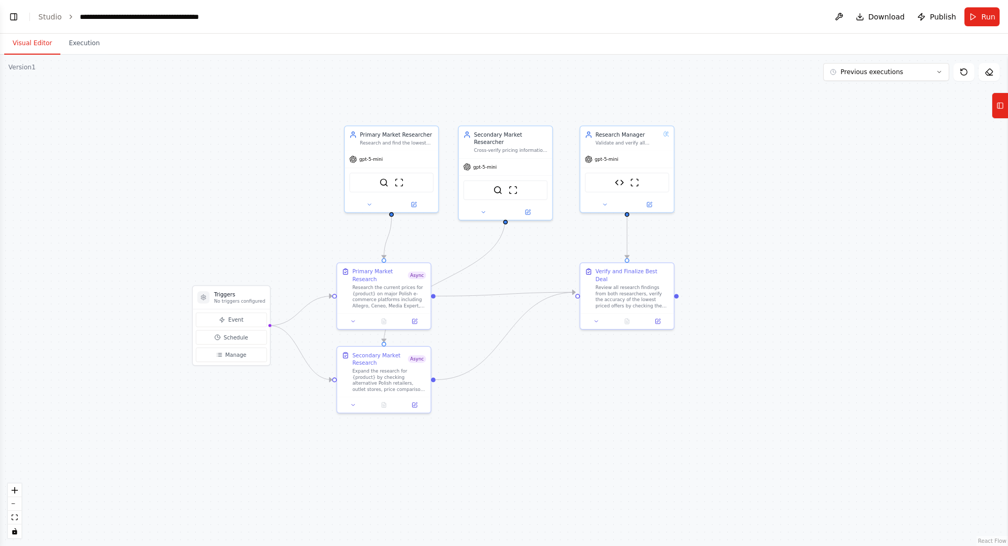
drag, startPoint x: 246, startPoint y: 209, endPoint x: 246, endPoint y: 202, distance: 6.8
click at [246, 204] on div ".deletable-edge-delete-btn { width: 20px; height: 20px; border: 0px solid #ffff…" at bounding box center [504, 300] width 1008 height 491
click at [484, 202] on button at bounding box center [483, 206] width 43 height 9
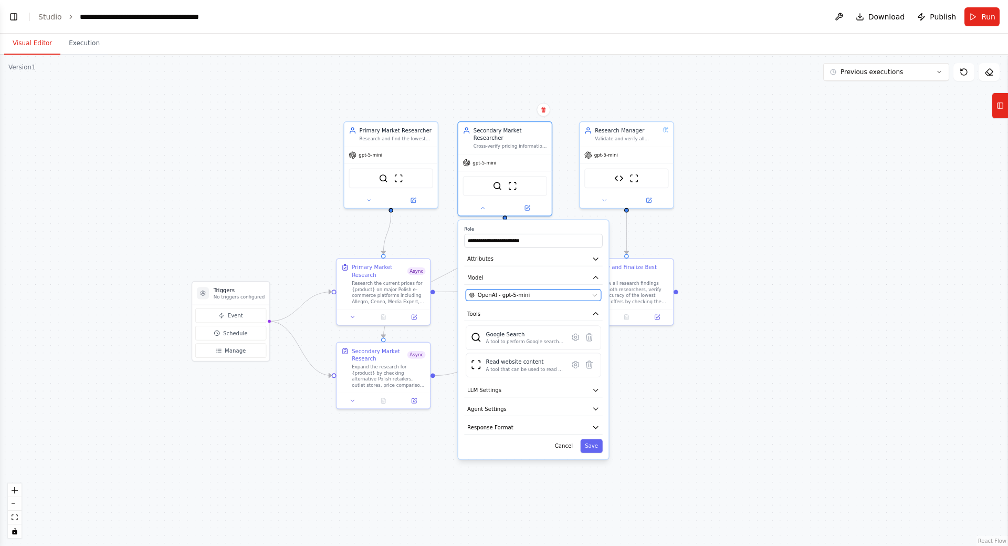
click at [584, 291] on div "OpenAI - gpt-5-mini" at bounding box center [529, 294] width 119 height 7
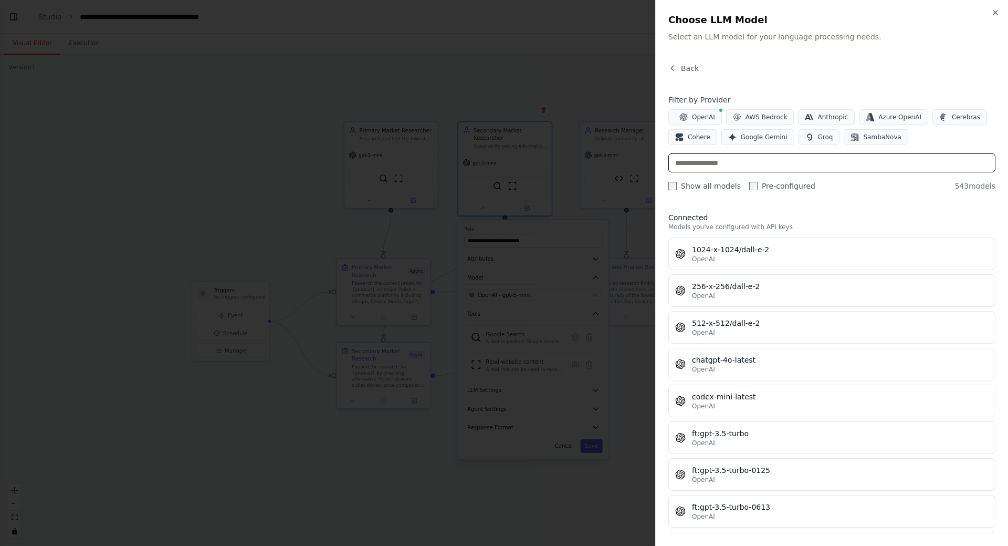
click at [754, 168] on input "text" at bounding box center [832, 162] width 327 height 19
click at [769, 136] on span "Google Gemini" at bounding box center [764, 137] width 47 height 8
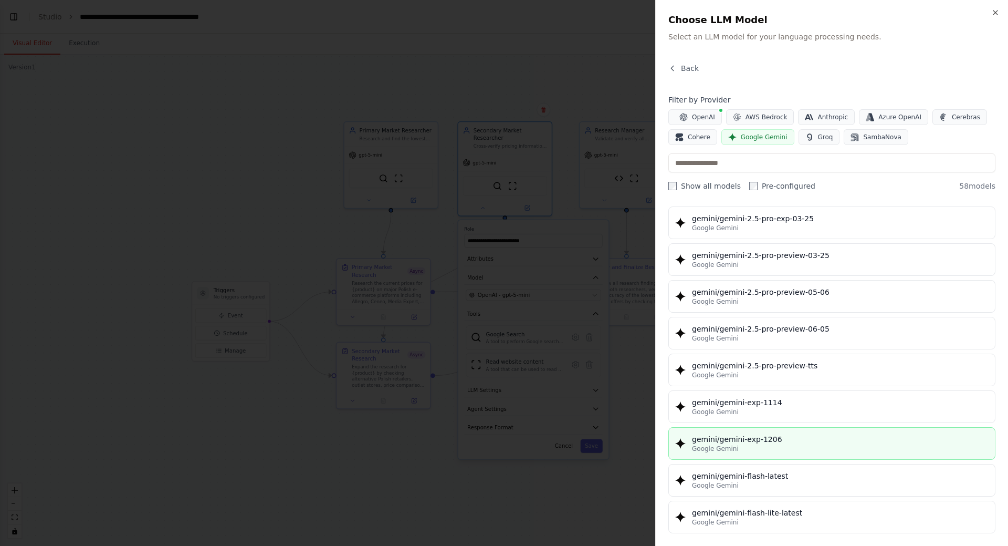
scroll to position [1281, 0]
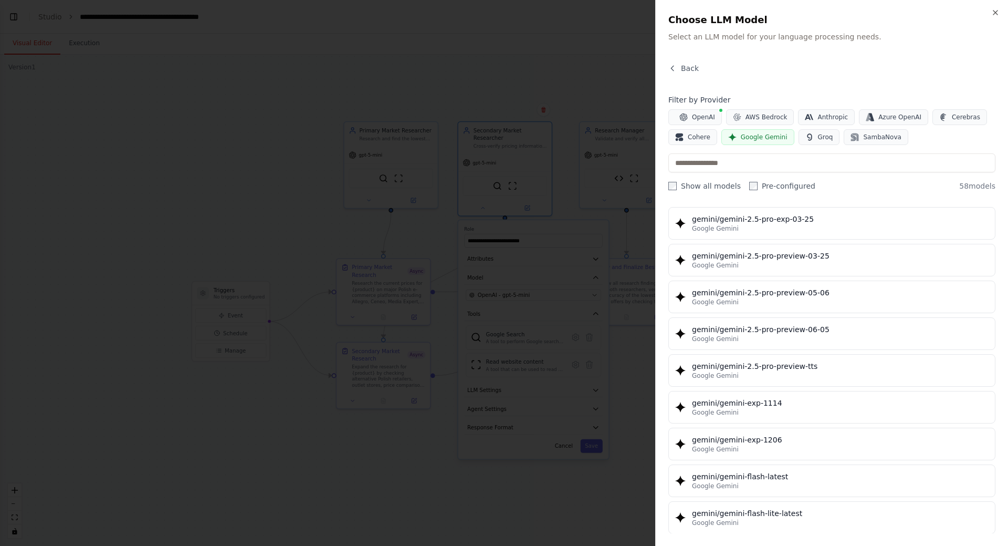
click at [763, 134] on span "Google Gemini" at bounding box center [764, 137] width 47 height 8
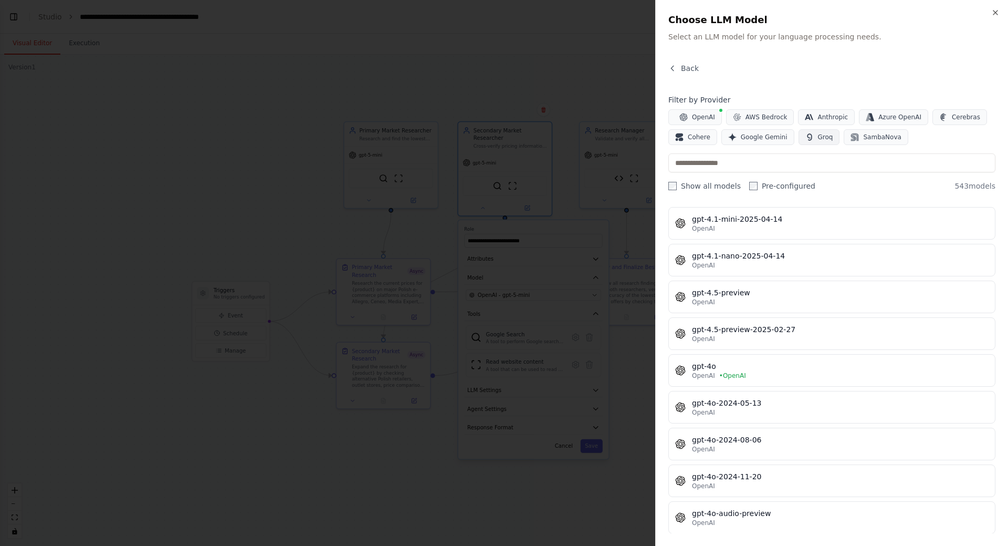
click at [810, 137] on button "Groq" at bounding box center [819, 137] width 41 height 16
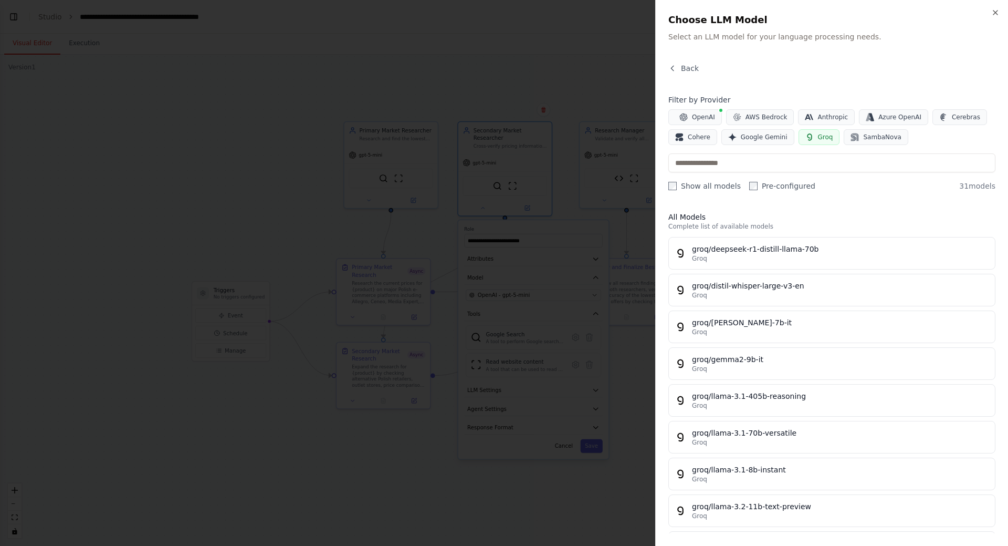
scroll to position [0, 0]
click at [818, 140] on span "Groq" at bounding box center [825, 137] width 15 height 8
click at [818, 118] on span "Anthropic" at bounding box center [833, 117] width 30 height 8
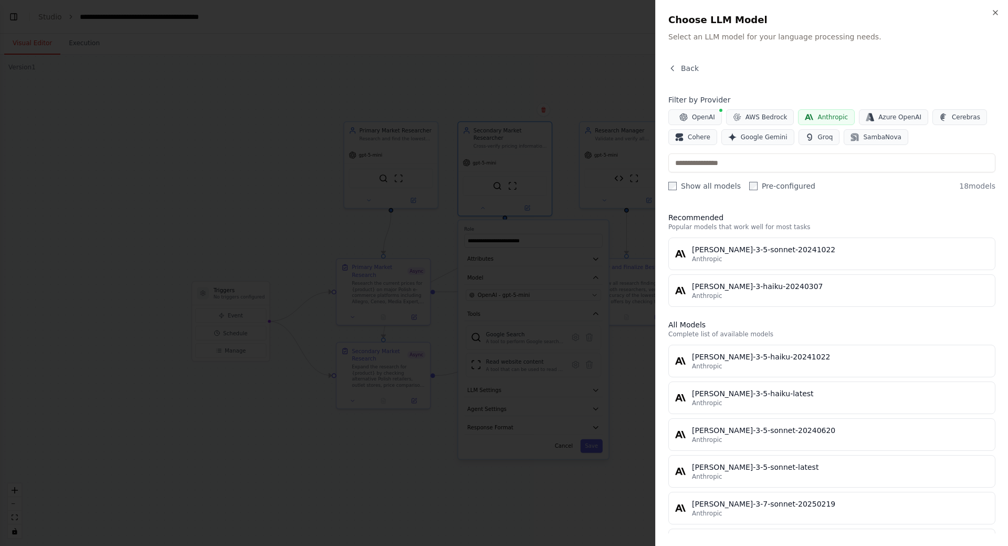
click at [810, 116] on button "Anthropic" at bounding box center [826, 117] width 57 height 16
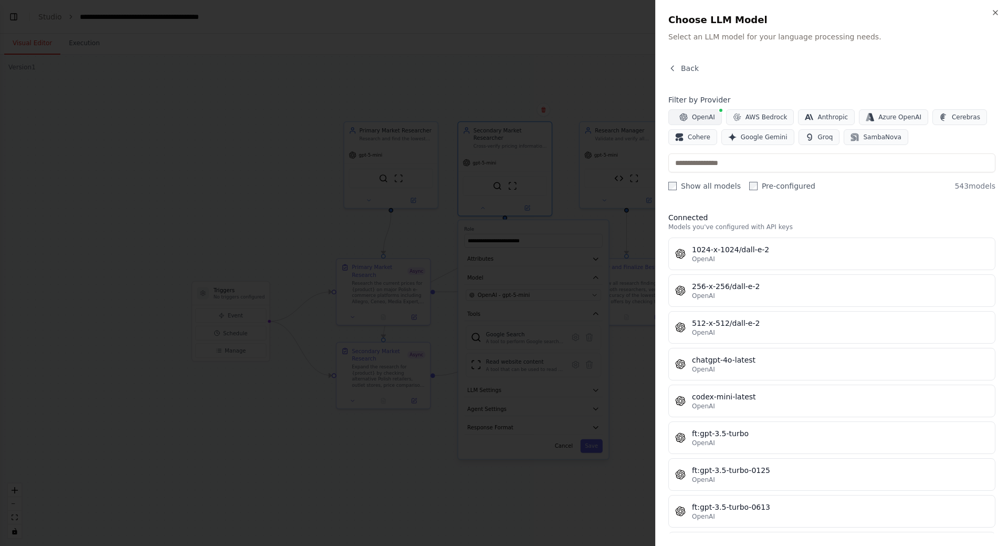
click at [704, 117] on span "OpenAI" at bounding box center [703, 117] width 23 height 8
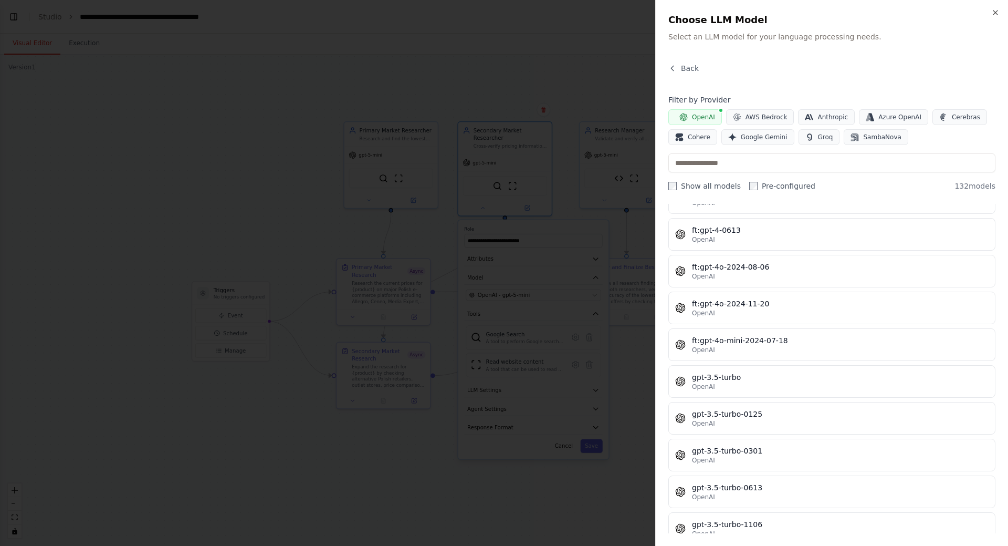
scroll to position [700, 0]
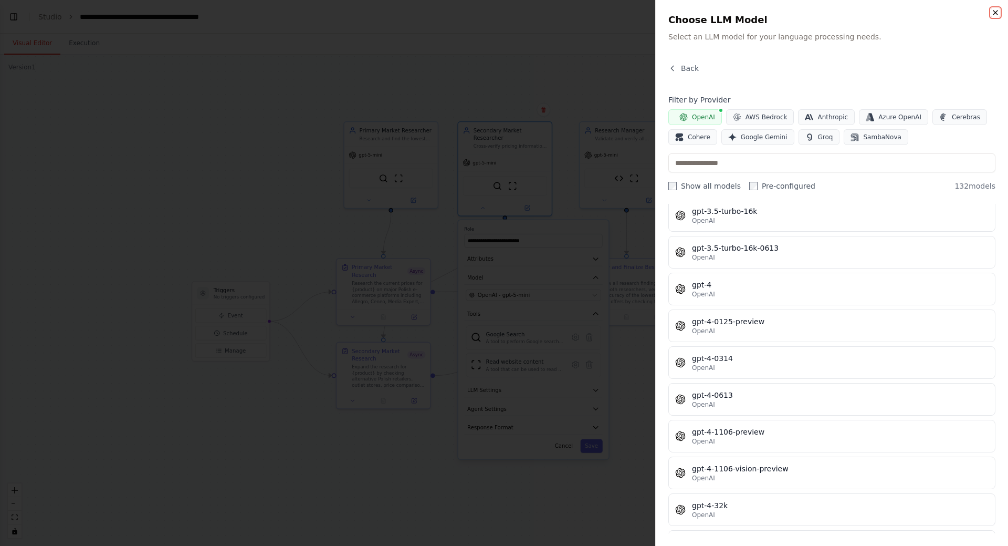
click at [996, 11] on icon "button" at bounding box center [996, 12] width 8 height 8
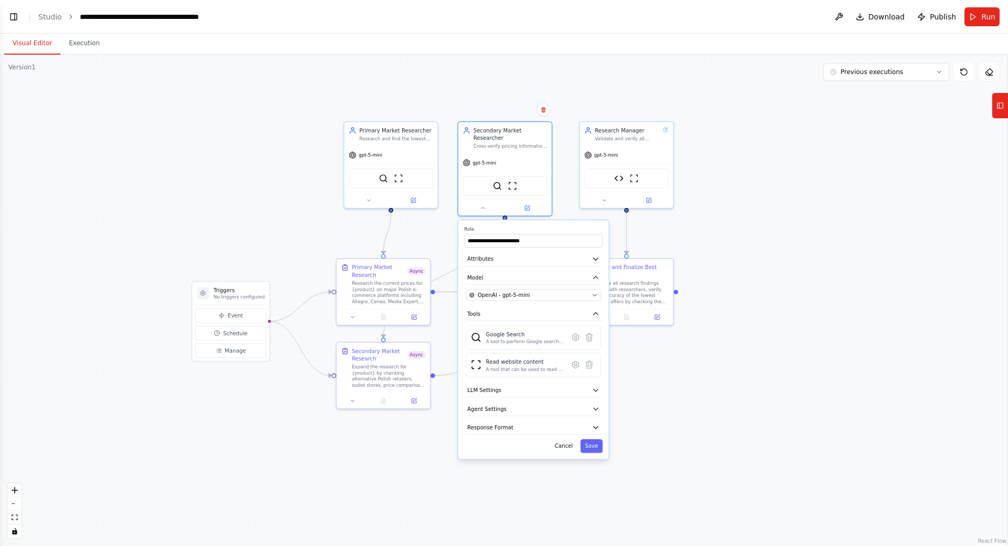
click at [792, 143] on div ".deletable-edge-delete-btn { width: 20px; height: 20px; border: 0px solid #ffff…" at bounding box center [504, 300] width 1008 height 491
click at [569, 441] on button "Cancel" at bounding box center [563, 446] width 27 height 14
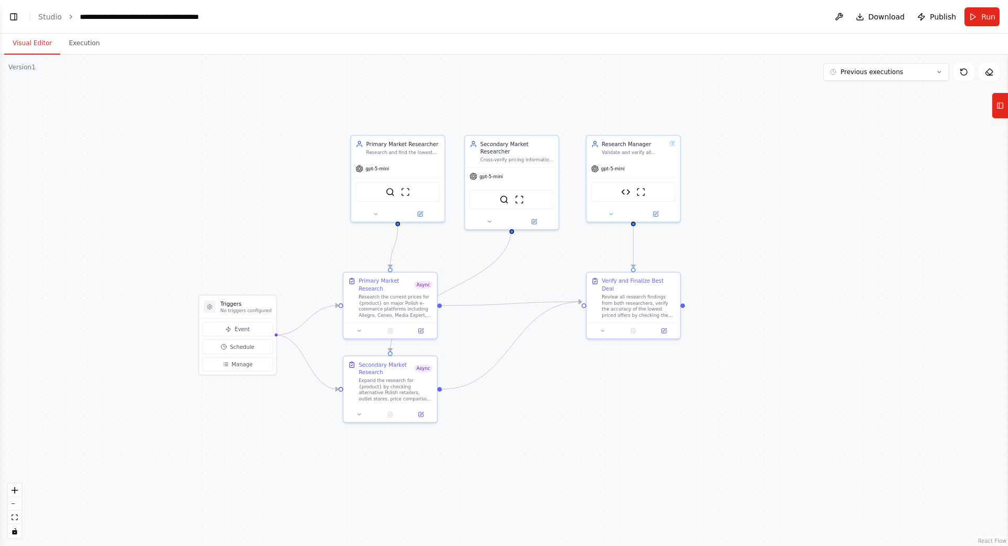
drag, startPoint x: 740, startPoint y: 341, endPoint x: 752, endPoint y: 353, distance: 16.7
click at [750, 357] on div ".deletable-edge-delete-btn { width: 20px; height: 20px; border: 0px solid #ffff…" at bounding box center [504, 300] width 1008 height 491
drag, startPoint x: 249, startPoint y: 171, endPoint x: 236, endPoint y: 158, distance: 18.9
click at [236, 158] on div ".deletable-edge-delete-btn { width: 20px; height: 20px; border: 0px solid #ffff…" at bounding box center [504, 300] width 1008 height 491
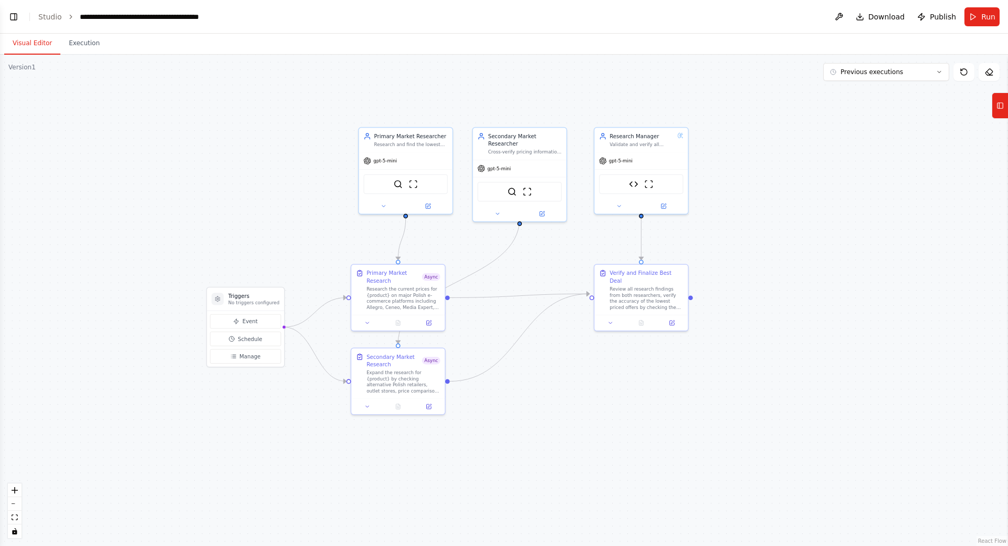
drag, startPoint x: 236, startPoint y: 157, endPoint x: 246, endPoint y: 155, distance: 10.1
click at [246, 155] on div ".deletable-edge-delete-btn { width: 20px; height: 20px; border: 0px solid #ffff…" at bounding box center [504, 300] width 1008 height 491
click at [243, 321] on span "Event" at bounding box center [250, 320] width 15 height 7
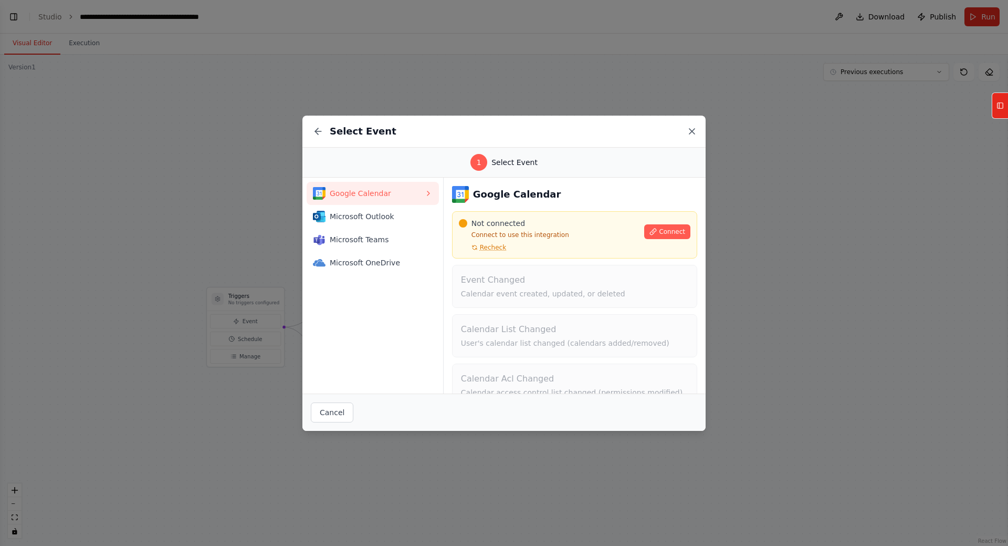
click at [691, 133] on icon at bounding box center [692, 131] width 11 height 11
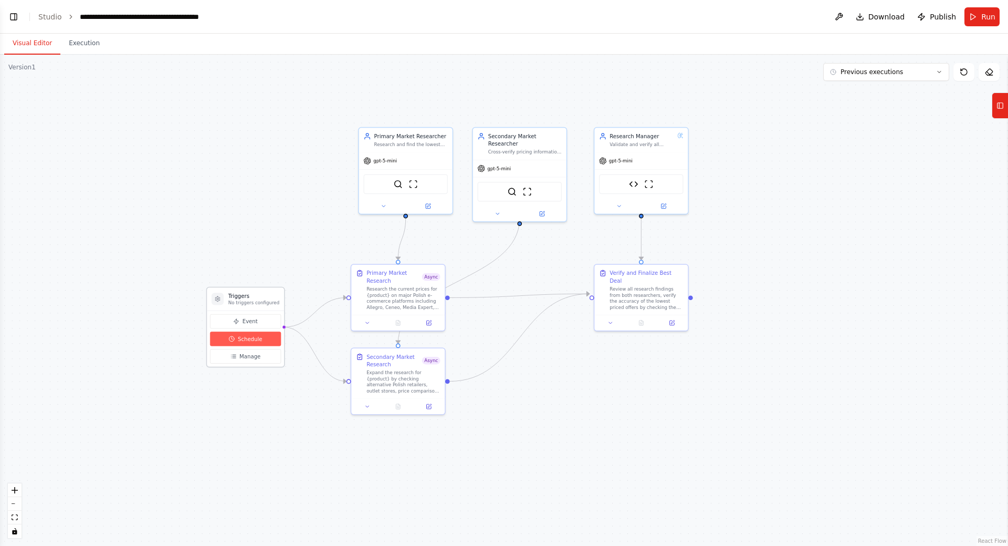
click at [260, 343] on button "Schedule" at bounding box center [245, 338] width 71 height 14
select select "******"
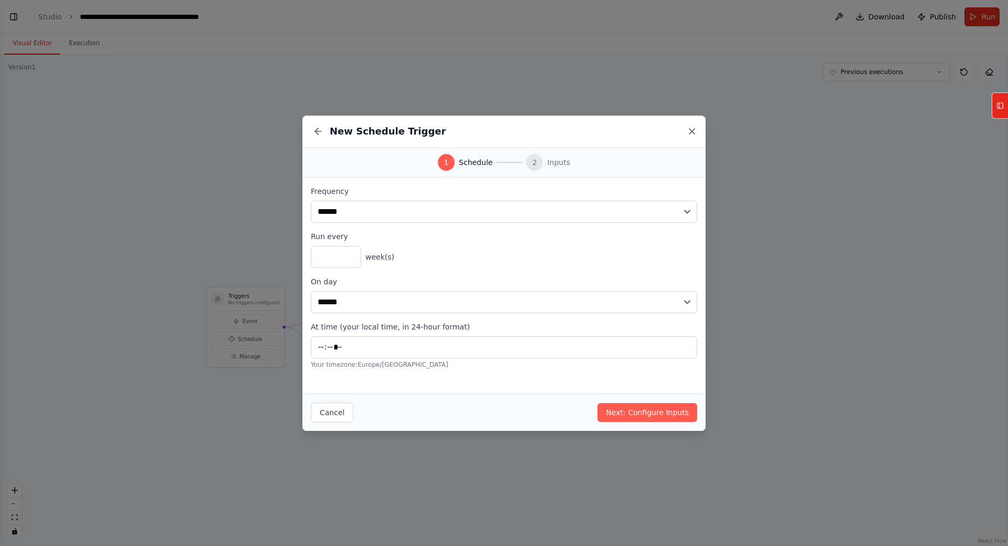
click at [690, 132] on icon at bounding box center [692, 131] width 11 height 11
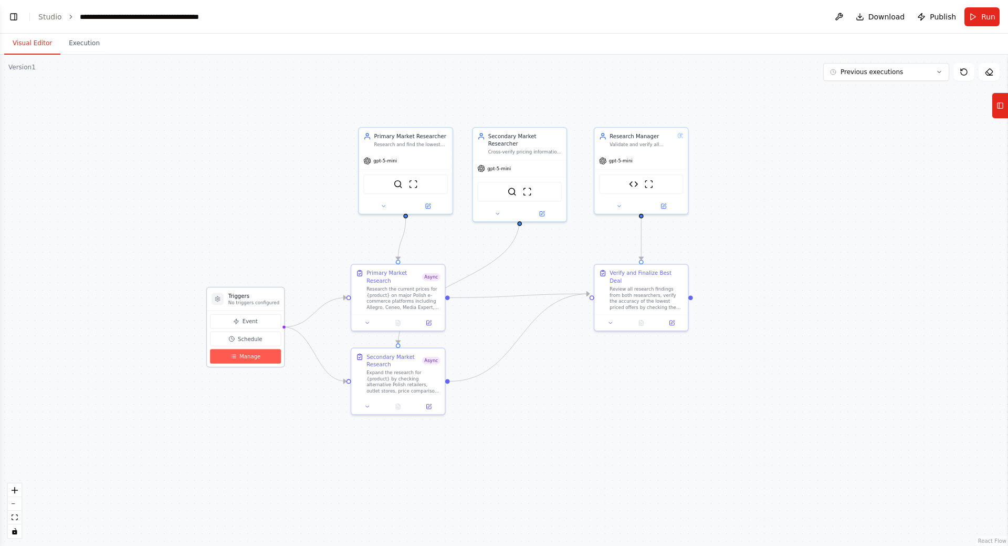
click at [264, 355] on button "Manage" at bounding box center [245, 356] width 71 height 14
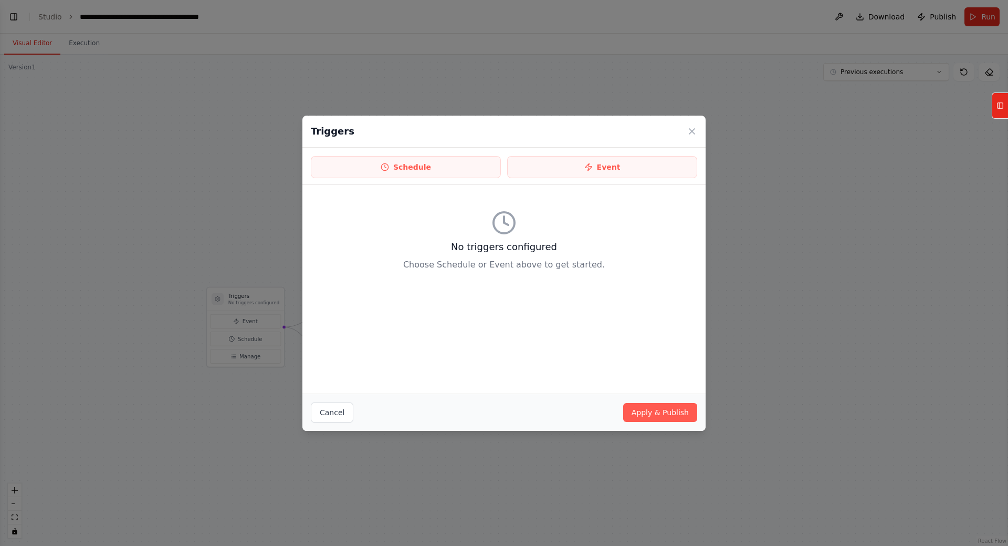
click at [373, 304] on div "No triggers configured Choose Schedule or Event above to get started." at bounding box center [504, 289] width 403 height 209
click at [499, 247] on h3 "No triggers configured" at bounding box center [504, 247] width 387 height 15
drag, startPoint x: 493, startPoint y: 258, endPoint x: 508, endPoint y: 197, distance: 62.8
click at [485, 207] on div "No triggers configured Choose Schedule or Event above to get started." at bounding box center [504, 240] width 387 height 95
click at [557, 169] on button "Event" at bounding box center [602, 167] width 190 height 22
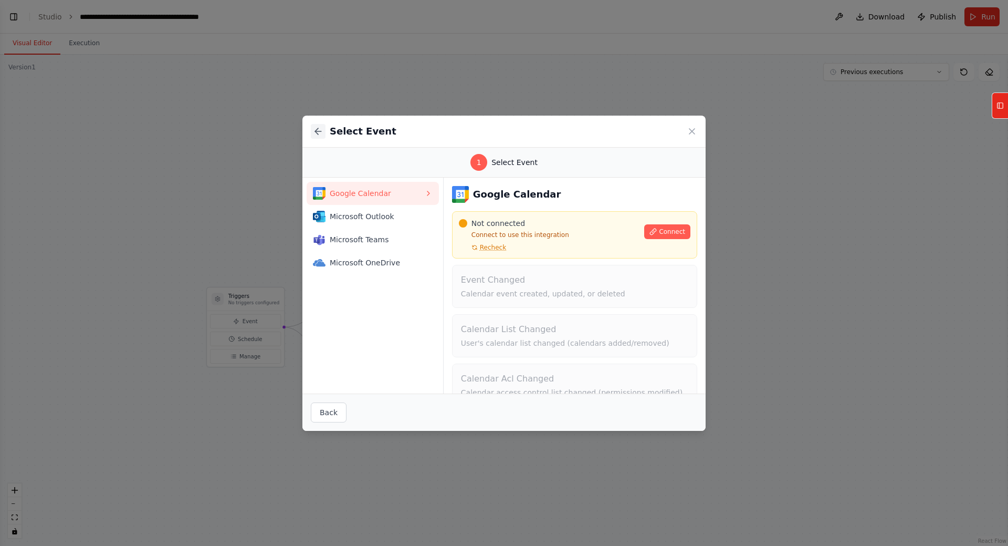
click at [325, 132] on button at bounding box center [318, 131] width 15 height 15
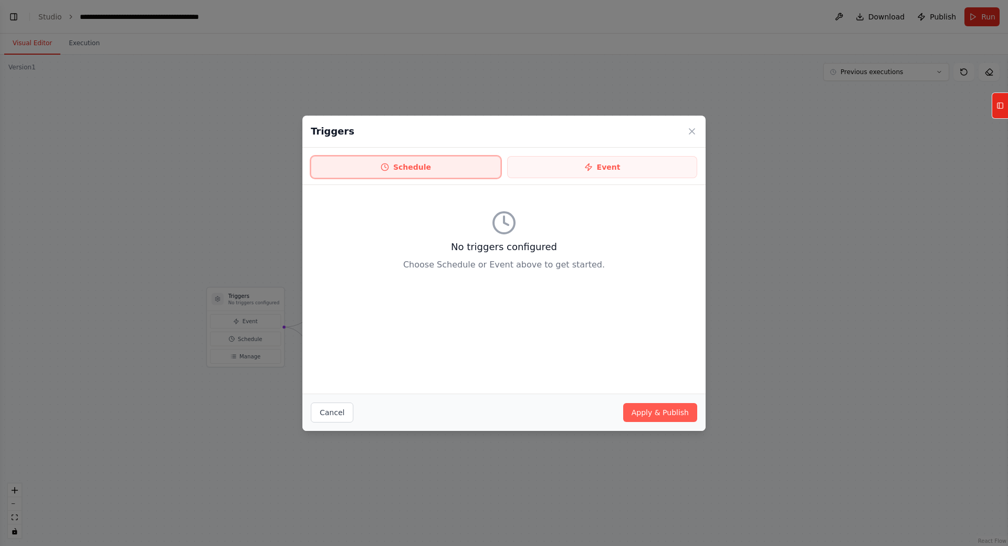
click at [389, 159] on button "Schedule" at bounding box center [406, 167] width 190 height 22
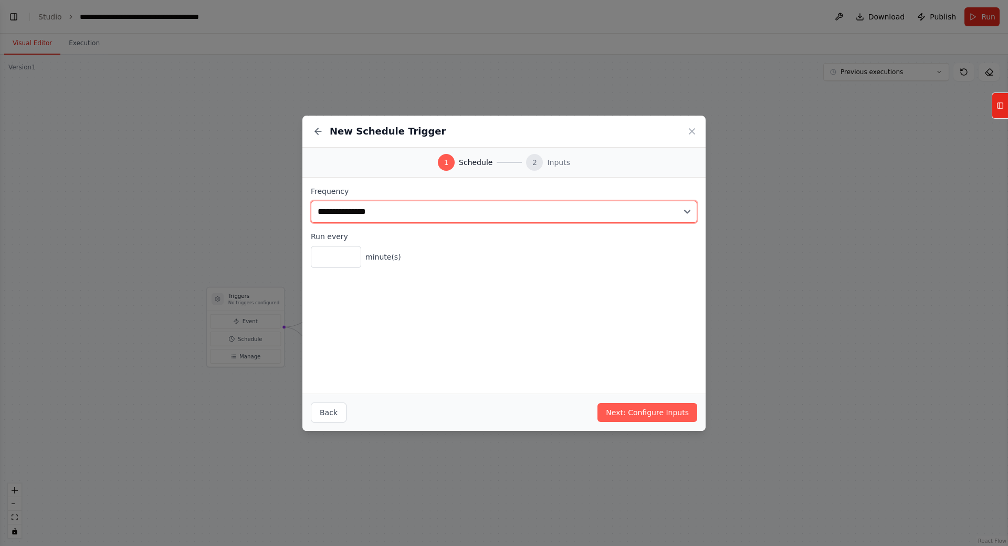
click at [386, 211] on select "**********" at bounding box center [504, 212] width 387 height 22
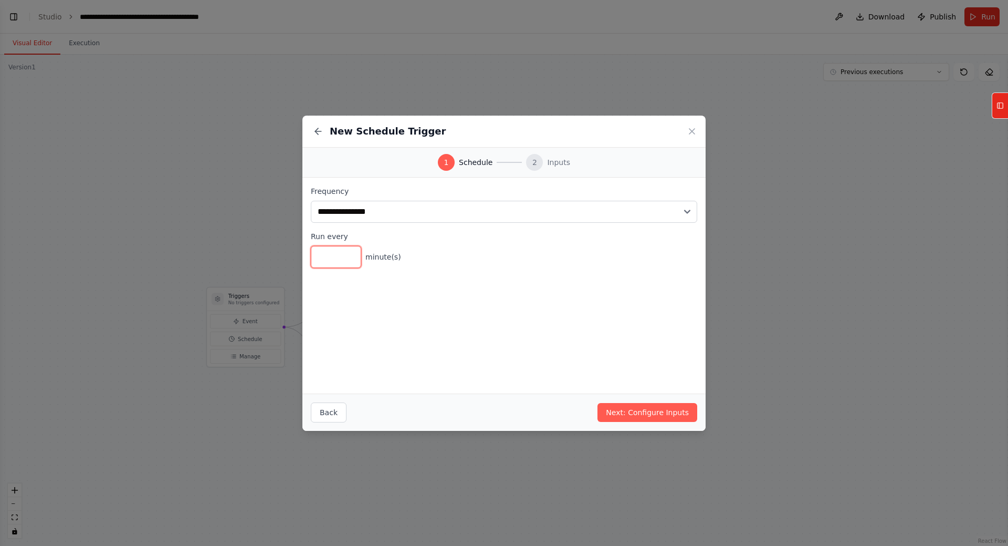
click at [384, 348] on div "**********" at bounding box center [504, 286] width 403 height 216
click at [689, 132] on icon at bounding box center [692, 131] width 11 height 11
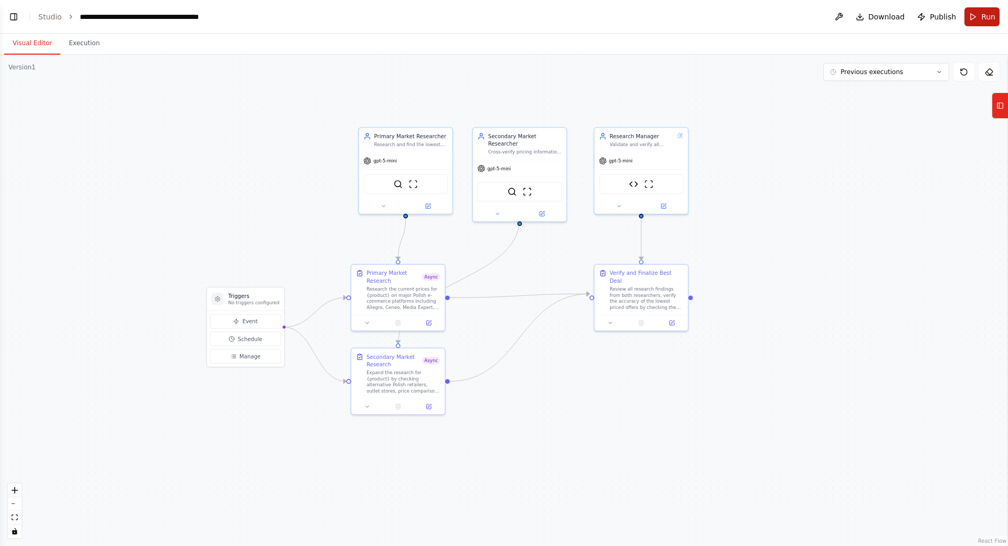
click at [983, 19] on span "Run" at bounding box center [989, 17] width 14 height 11
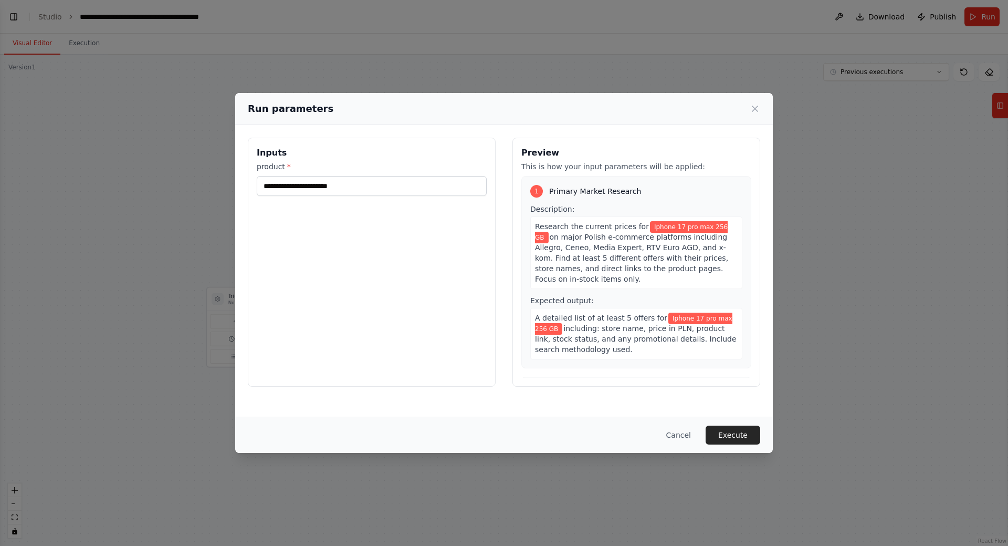
click at [723, 436] on button "Execute" at bounding box center [733, 434] width 55 height 19
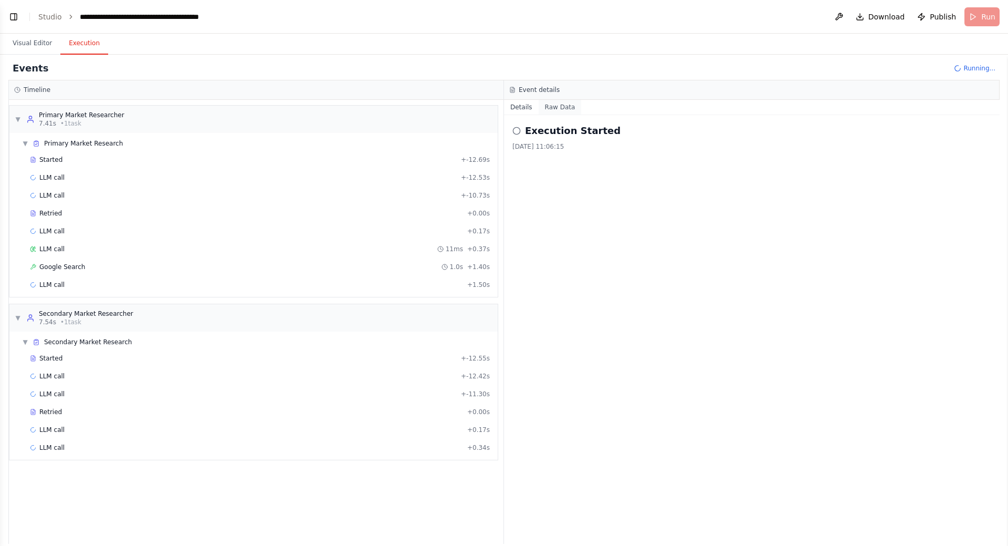
click at [566, 106] on button "Raw Data" at bounding box center [560, 107] width 43 height 15
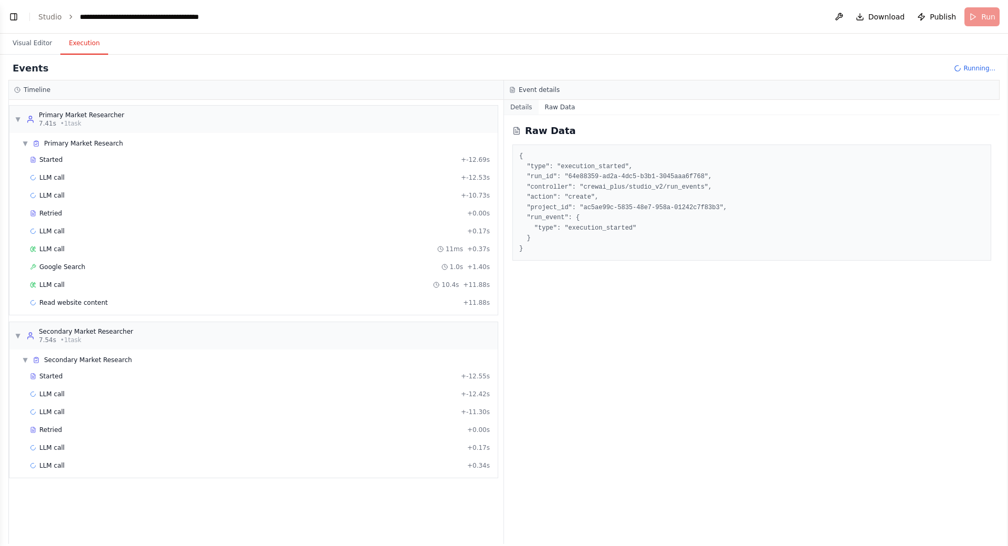
click at [524, 107] on button "Details" at bounding box center [521, 107] width 35 height 15
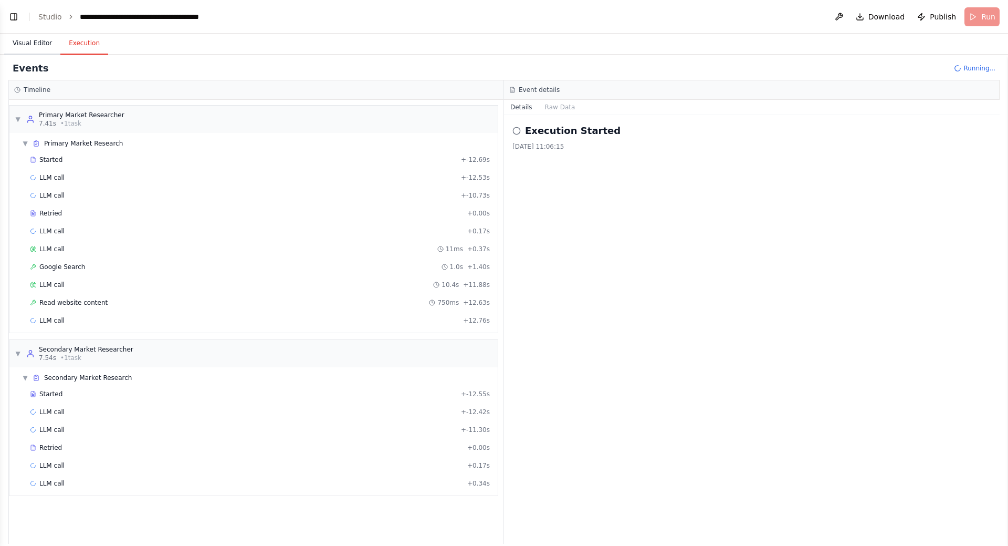
click at [22, 42] on button "Visual Editor" at bounding box center [32, 44] width 56 height 22
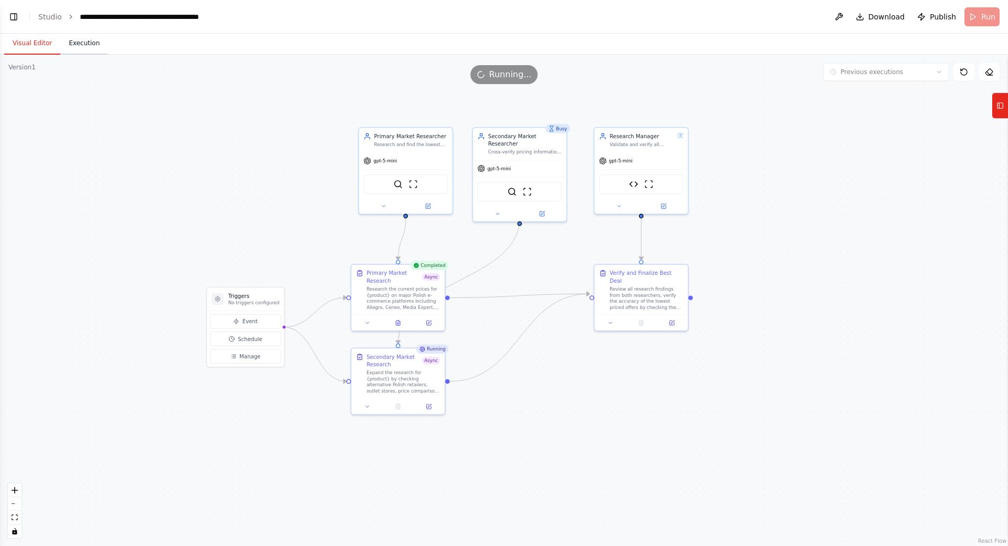
click at [80, 43] on button "Execution" at bounding box center [84, 44] width 48 height 22
click at [39, 40] on button "Visual Editor" at bounding box center [32, 44] width 56 height 22
click at [87, 40] on button "Execution" at bounding box center [84, 44] width 48 height 22
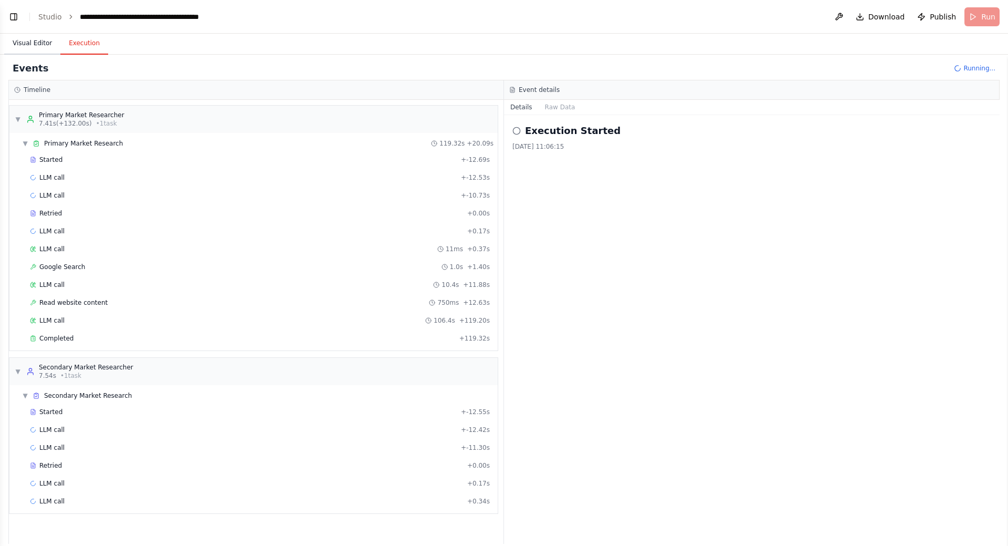
click at [30, 51] on button "Visual Editor" at bounding box center [32, 44] width 56 height 22
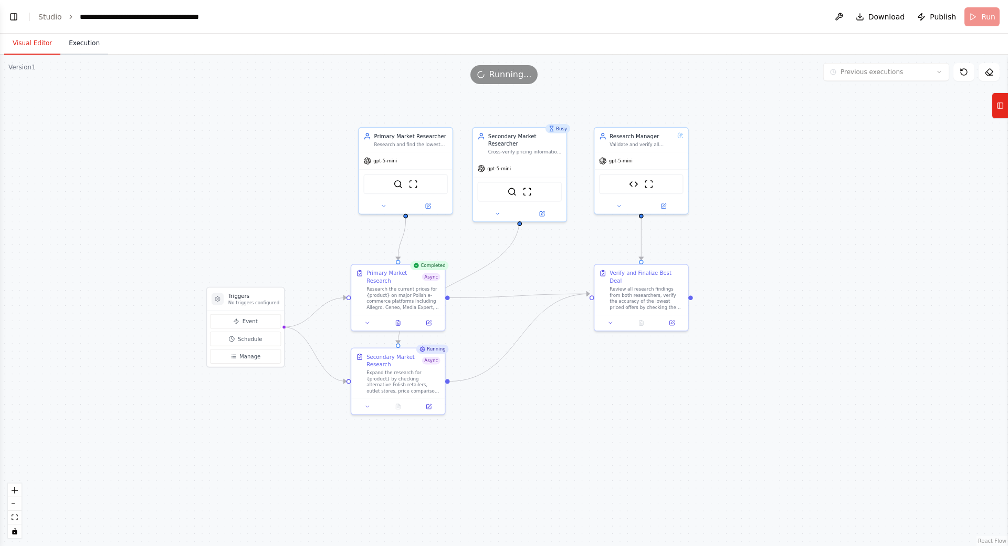
click at [82, 38] on button "Execution" at bounding box center [84, 44] width 48 height 22
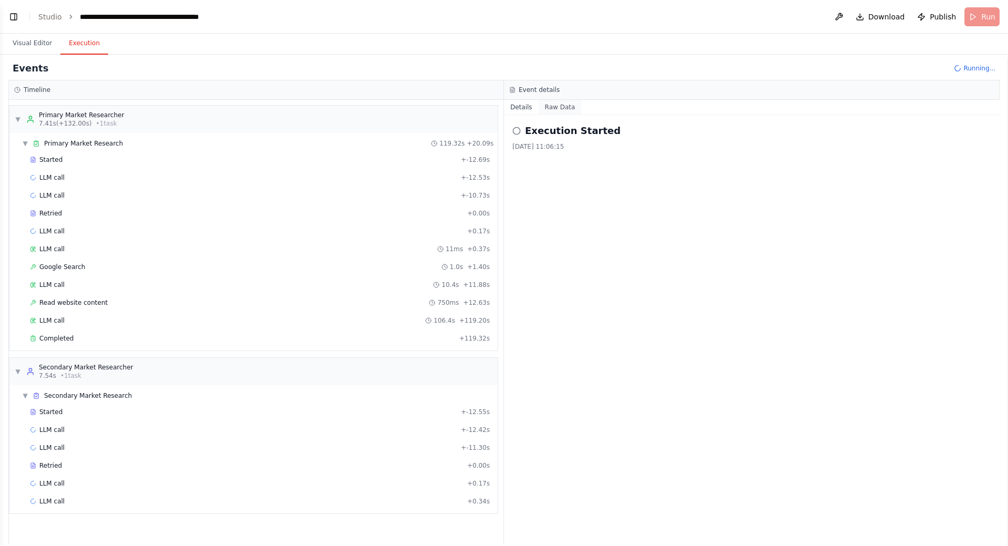
click at [556, 109] on button "Raw Data" at bounding box center [560, 107] width 43 height 15
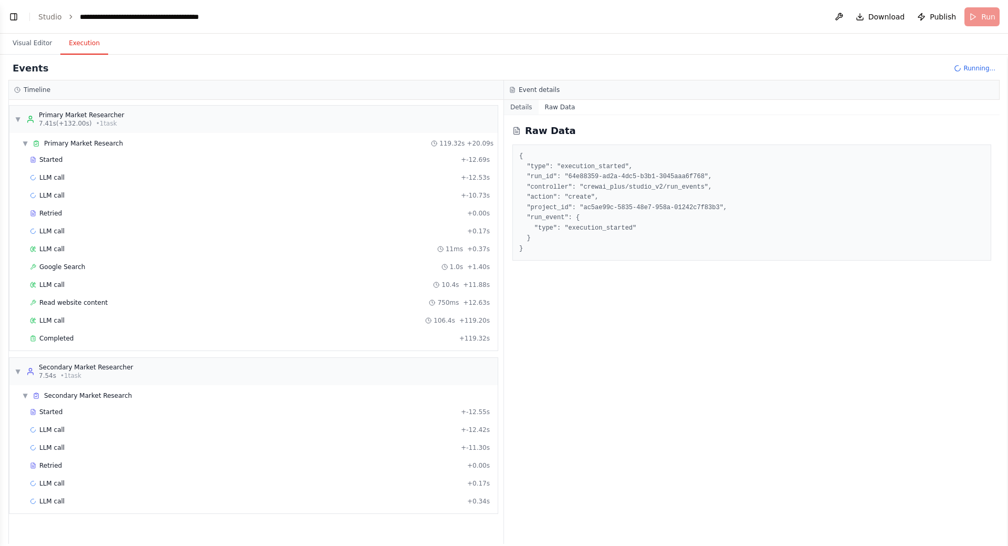
click at [521, 108] on button "Details" at bounding box center [521, 107] width 35 height 15
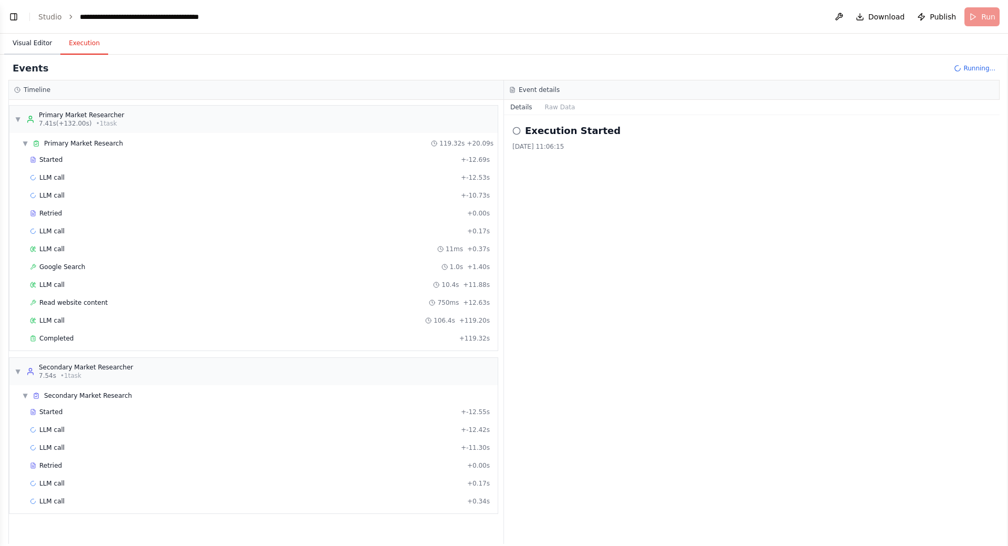
click at [29, 48] on button "Visual Editor" at bounding box center [32, 44] width 56 height 22
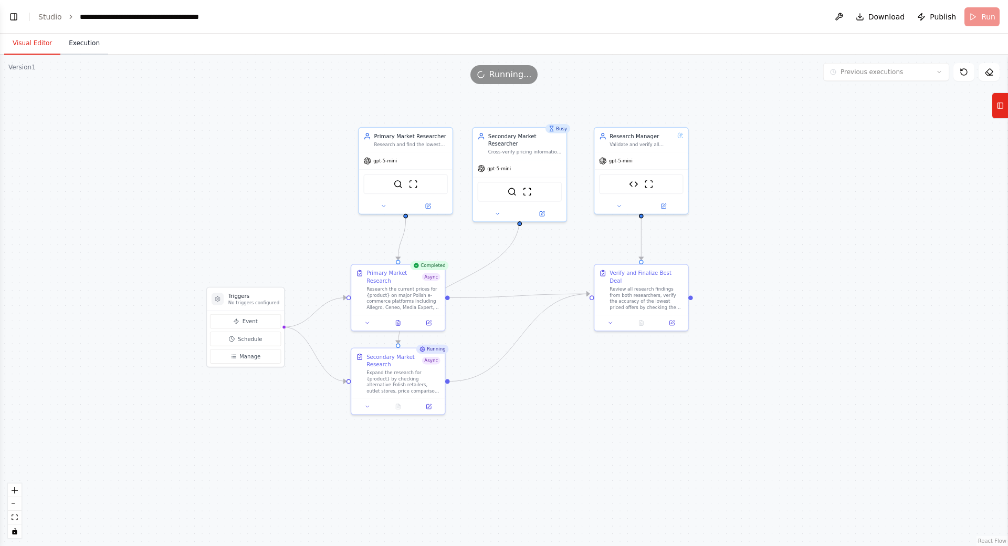
click at [86, 48] on button "Execution" at bounding box center [84, 44] width 48 height 22
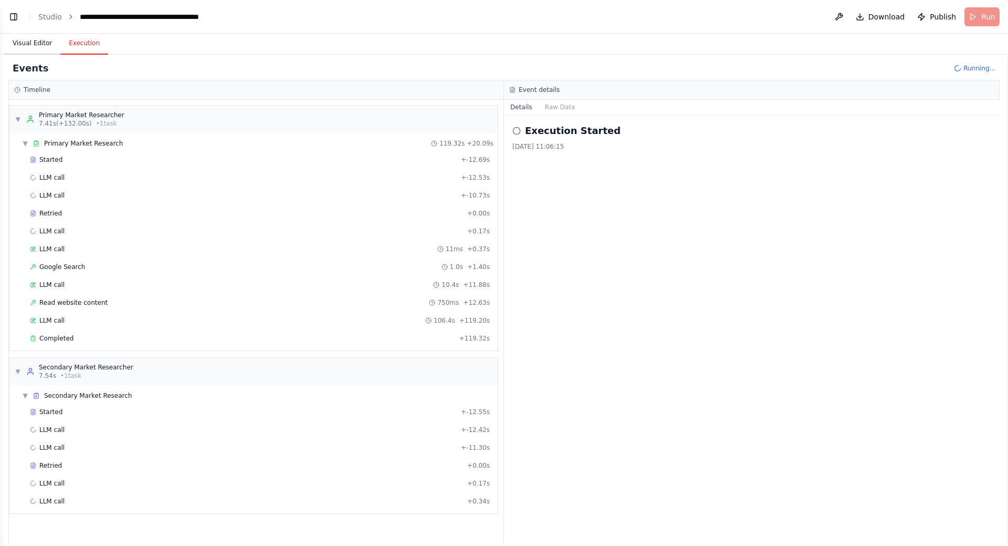
click at [32, 46] on button "Visual Editor" at bounding box center [32, 44] width 56 height 22
click at [88, 46] on button "Execution" at bounding box center [84, 44] width 48 height 22
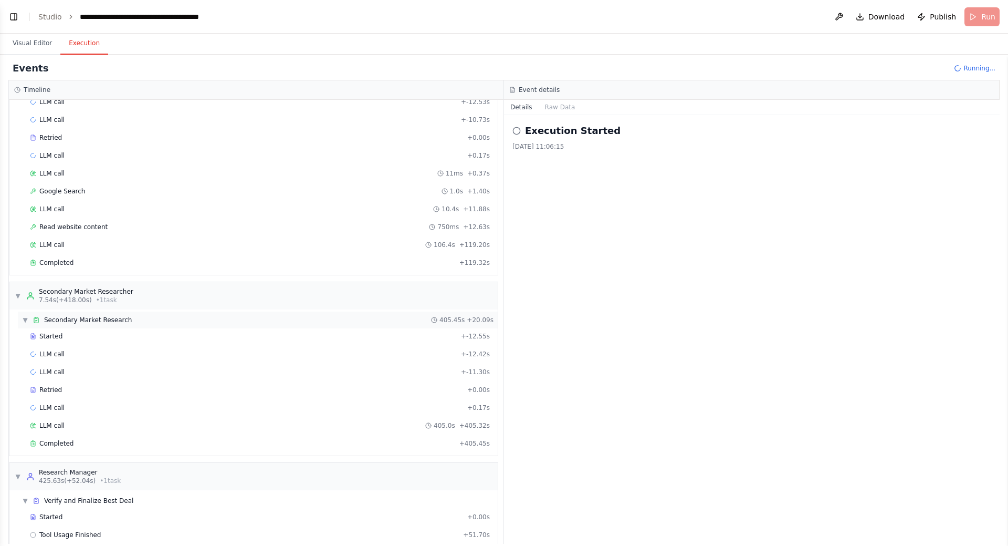
scroll to position [127, 0]
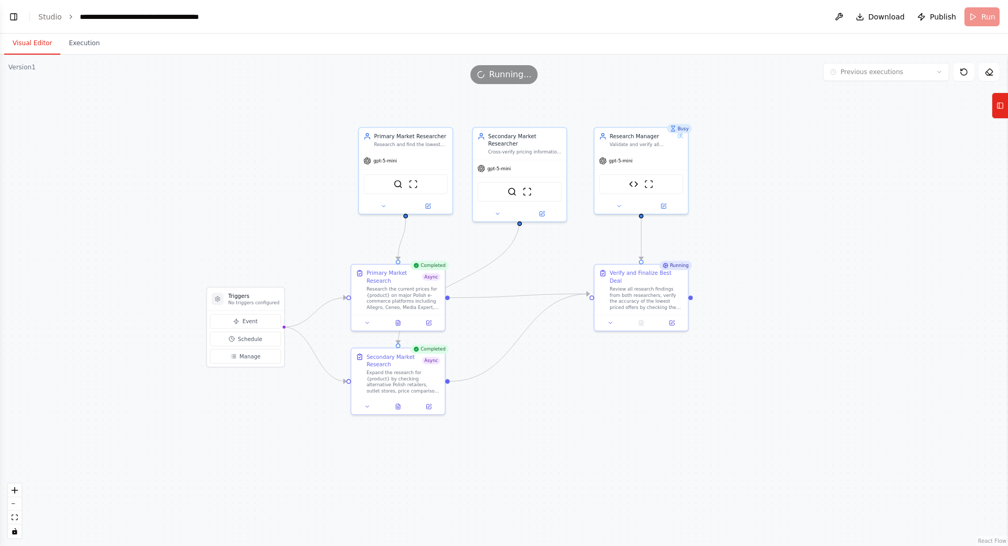
click at [37, 50] on button "Visual Editor" at bounding box center [32, 44] width 56 height 22
click at [400, 323] on icon at bounding box center [398, 321] width 4 height 5
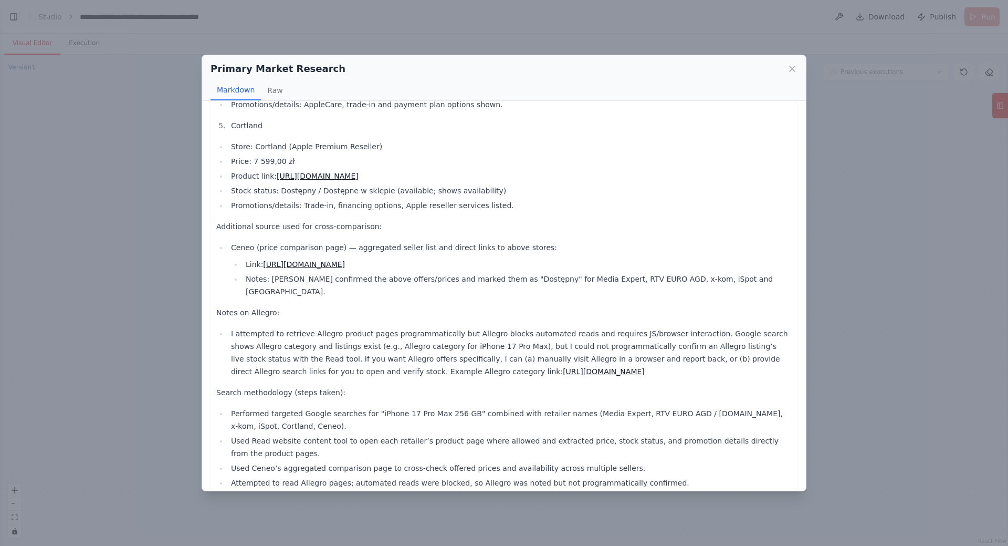
scroll to position [273, 0]
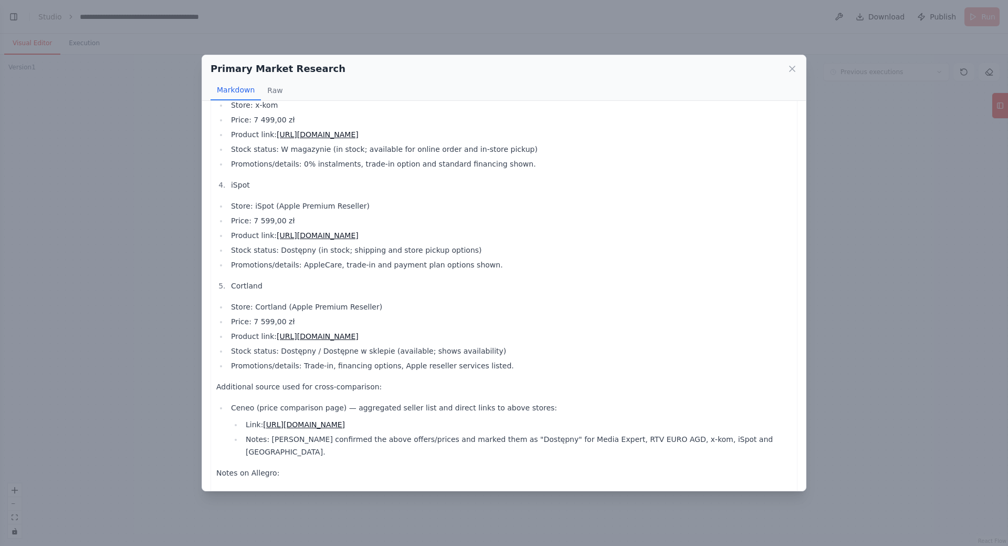
click at [798, 71] on div "Primary Market Research Markdown Raw" at bounding box center [504, 78] width 604 height 46
click at [791, 71] on icon at bounding box center [792, 68] width 5 height 5
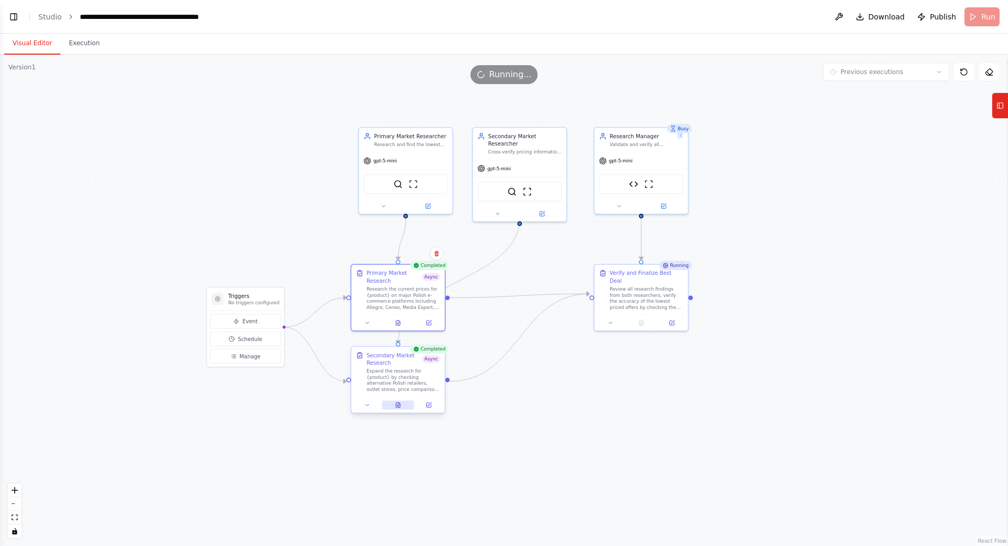
click at [402, 408] on button at bounding box center [398, 404] width 32 height 9
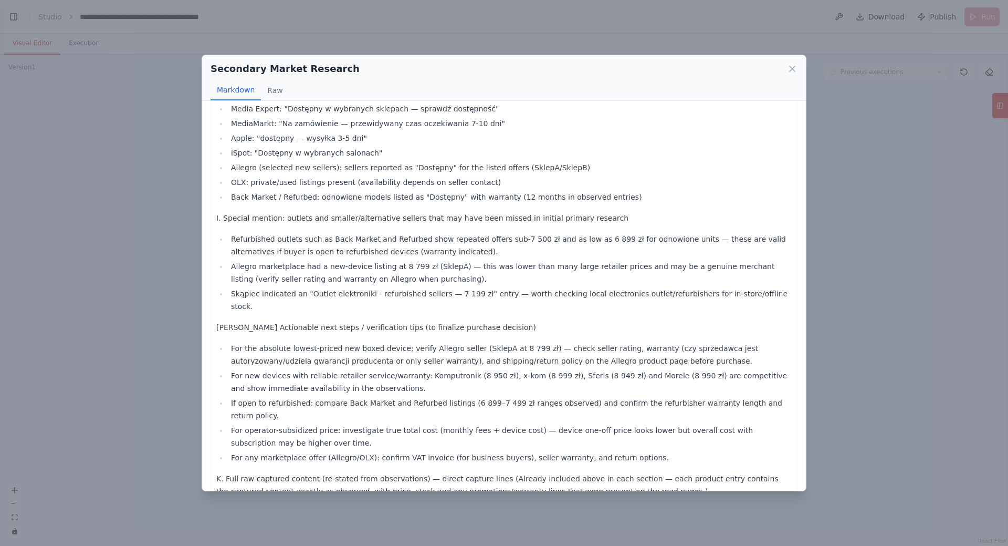
scroll to position [2111, 0]
click at [791, 71] on icon at bounding box center [792, 68] width 5 height 5
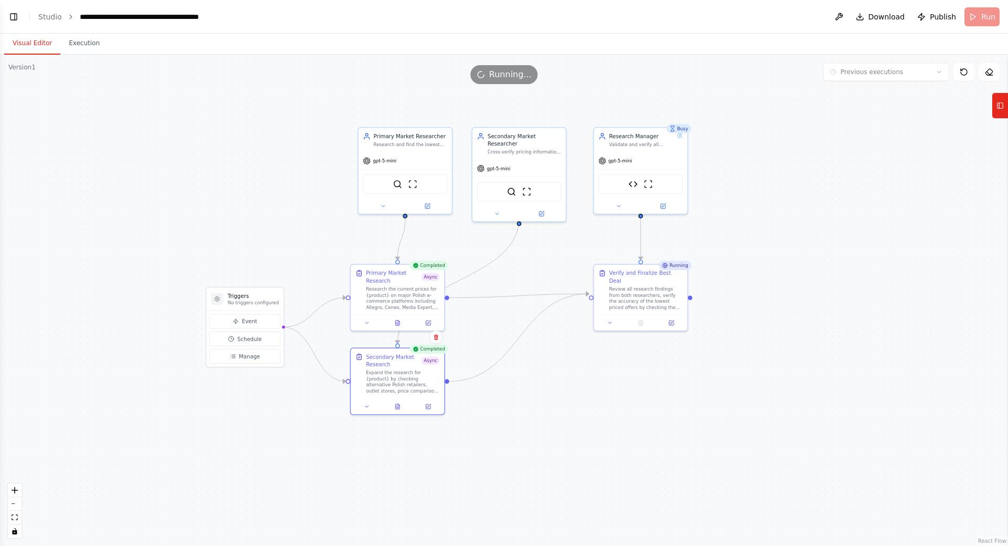
click at [275, 230] on div ".deletable-edge-delete-btn { width: 20px; height: 20px; border: 0px solid #ffff…" at bounding box center [504, 300] width 1008 height 491
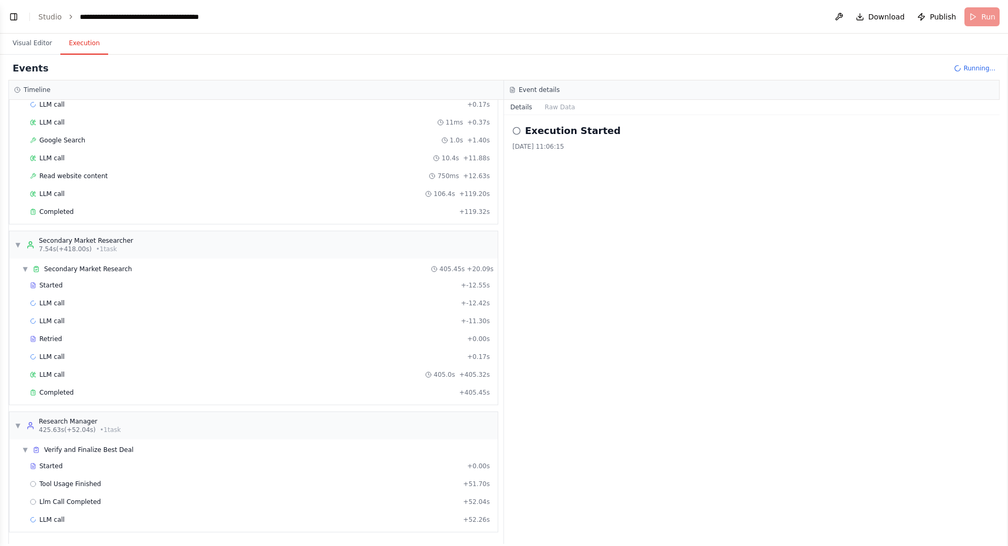
click at [92, 50] on button "Execution" at bounding box center [84, 44] width 48 height 22
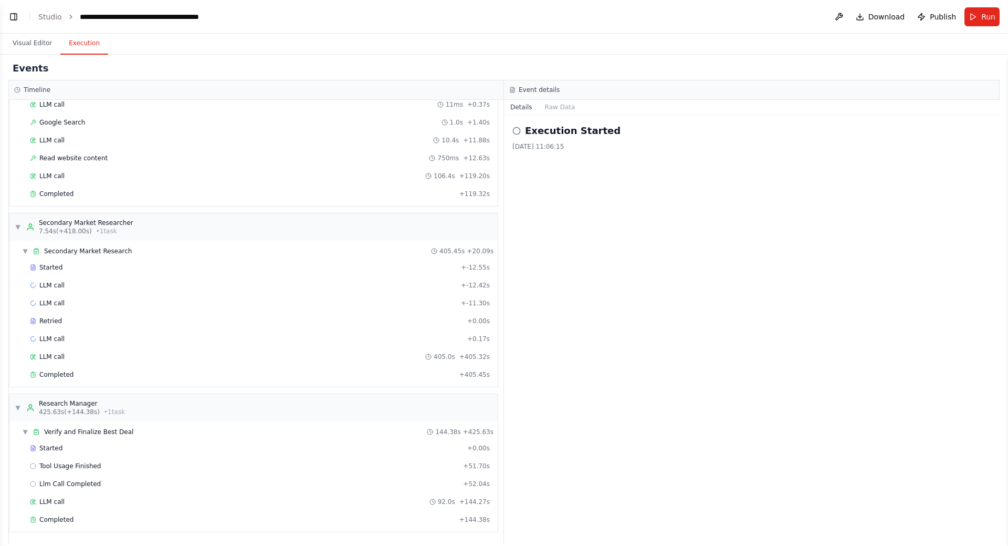
scroll to position [2363, 0]
click at [39, 44] on button "Visual Editor" at bounding box center [32, 44] width 56 height 22
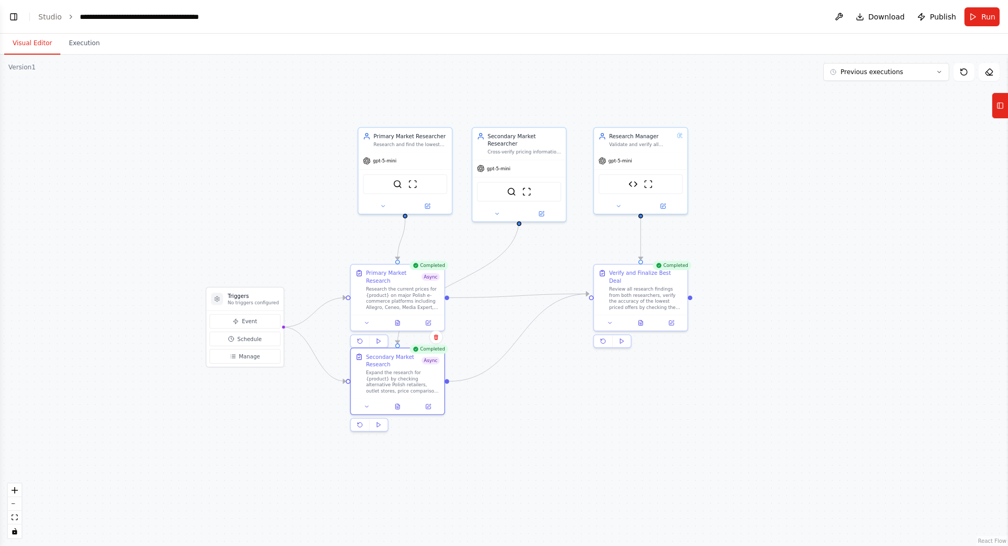
click at [699, 348] on div ".deletable-edge-delete-btn { width: 20px; height: 20px; border: 0px solid #ffff…" at bounding box center [504, 300] width 1008 height 491
click at [641, 319] on icon at bounding box center [641, 321] width 4 height 5
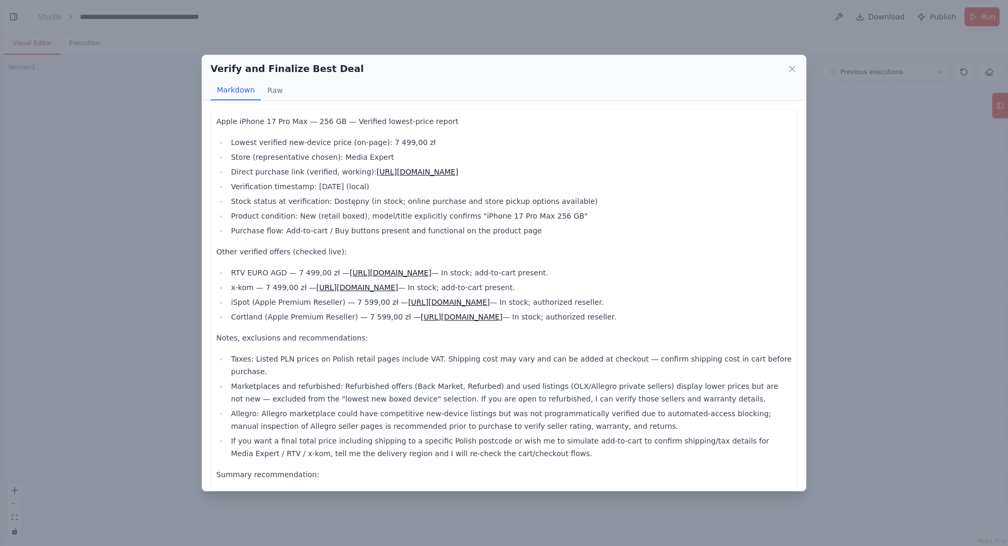
click at [459, 174] on link "https://www.mediaexpert.pl/smartfony-i-zegarki/smartfony/smartfon-apple-iphone-…" at bounding box center [418, 172] width 82 height 8
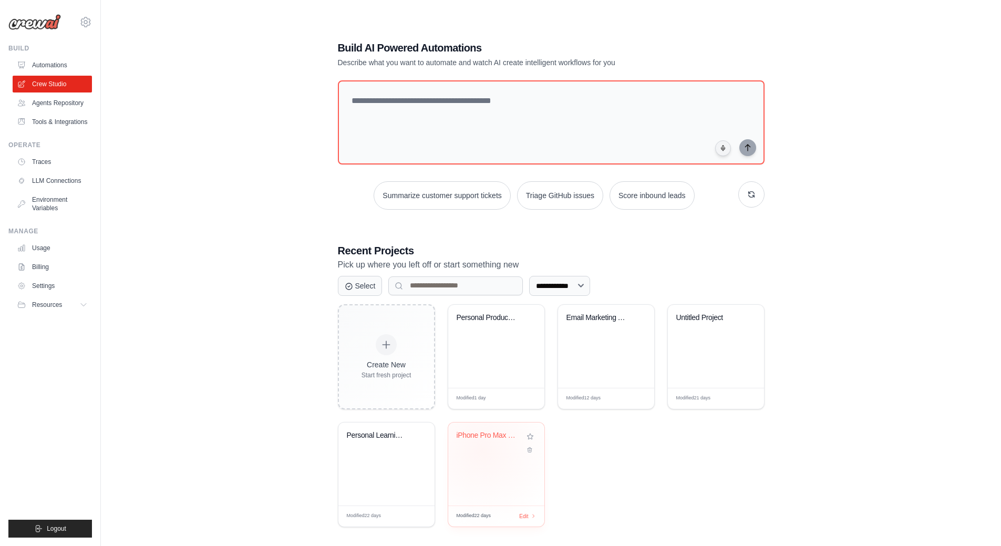
click at [482, 459] on div "iPhone Pro Max Price Research - Pol..." at bounding box center [496, 463] width 96 height 83
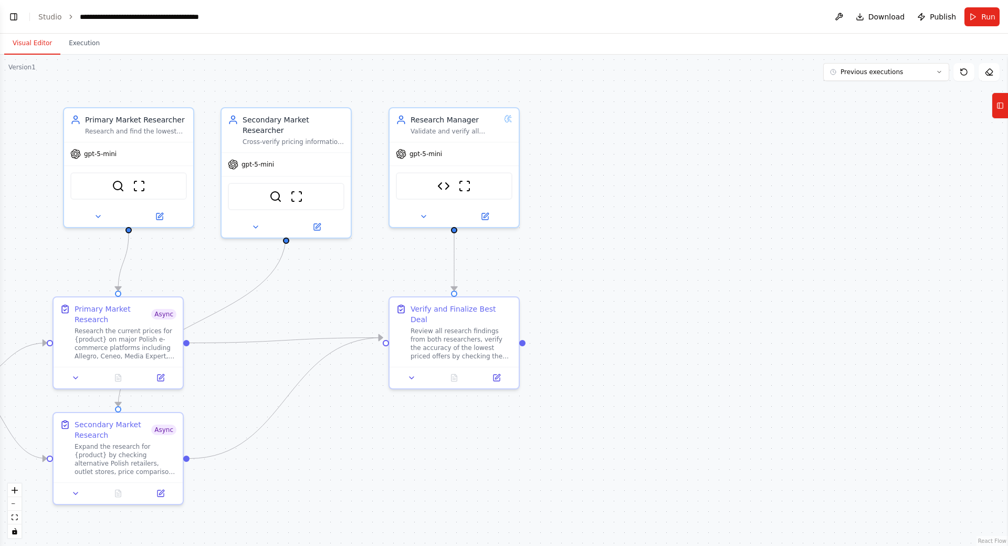
scroll to position [2278, 0]
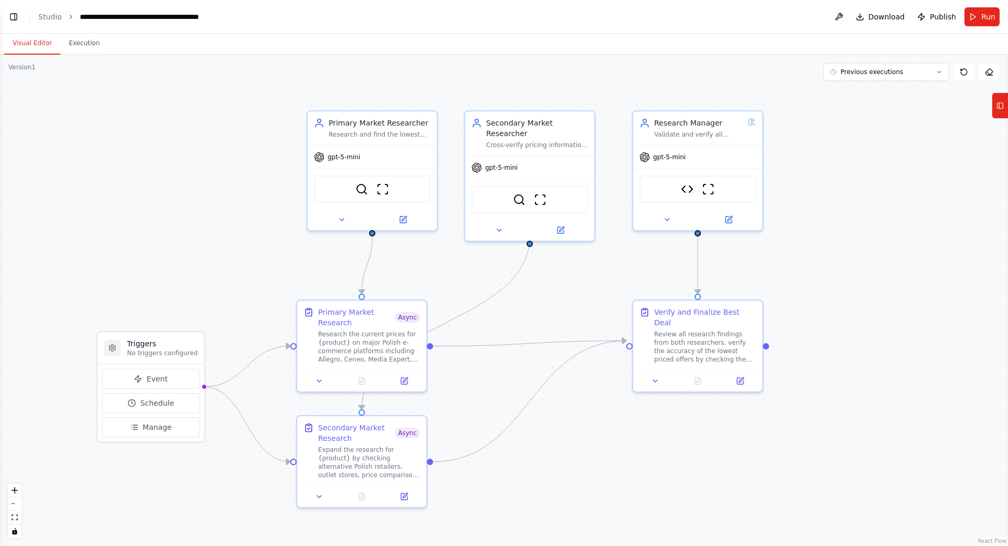
drag, startPoint x: 242, startPoint y: 274, endPoint x: 471, endPoint y: 277, distance: 228.5
click at [471, 277] on div ".deletable-edge-delete-btn { width: 20px; height: 20px; border: 0px solid #ffff…" at bounding box center [504, 300] width 1008 height 491
